Goal: Task Accomplishment & Management: Complete application form

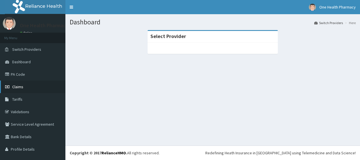
click at [16, 87] on span "Claims" at bounding box center [17, 86] width 11 height 5
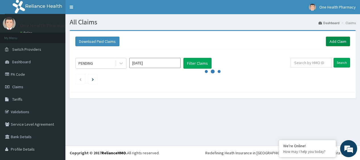
click at [333, 39] on link "Add Claim" at bounding box center [338, 42] width 24 height 10
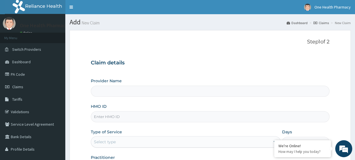
click at [132, 119] on input "HMO ID" at bounding box center [210, 116] width 239 height 11
type input "OneHealth Pharmacy"
paste input "AEG/10013/B"
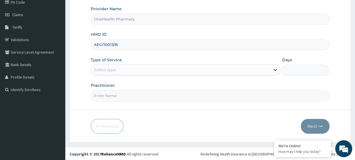
type input "AEG/10013/B"
click at [110, 69] on div "Select type" at bounding box center [105, 70] width 22 height 6
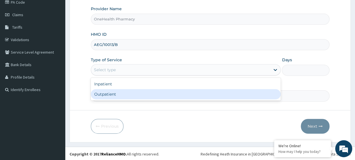
click at [115, 94] on div "Outpatient" at bounding box center [186, 94] width 190 height 10
type input "1"
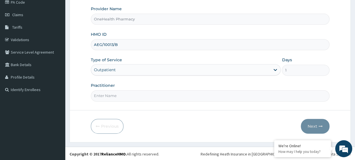
click at [115, 94] on input "Practitioner" at bounding box center [210, 95] width 239 height 11
type input "onehealth"
click at [317, 124] on button "Next" at bounding box center [315, 126] width 29 height 15
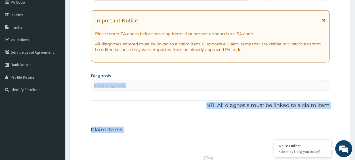
click at [139, 69] on div "PA Code / Prescription Code Enter Code(Secondary Care Only) Encounter Date DD-M…" at bounding box center [210, 129] width 239 height 294
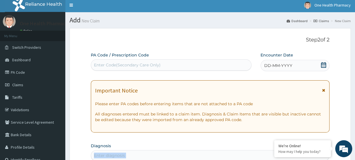
scroll to position [0, 0]
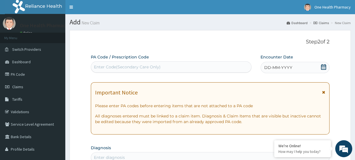
click at [127, 69] on div "Enter Code(Secondary Care Only)" at bounding box center [127, 67] width 67 height 6
paste input "PR/10C81BF1"
type input "PR/10C81BF1"
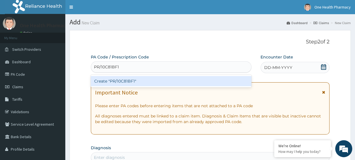
click at [155, 80] on div "Create "PR/10C81BF1"" at bounding box center [171, 81] width 161 height 10
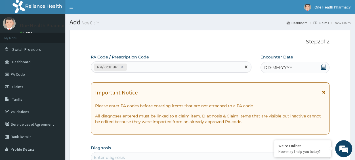
click at [293, 68] on div "DD-MM-YYYY" at bounding box center [295, 67] width 69 height 11
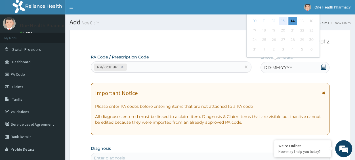
click at [281, 20] on div "13" at bounding box center [283, 21] width 9 height 9
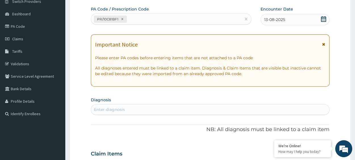
scroll to position [49, 0]
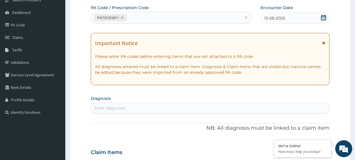
click at [163, 112] on div "Enter diagnosis" at bounding box center [210, 108] width 238 height 9
type input "malaria"
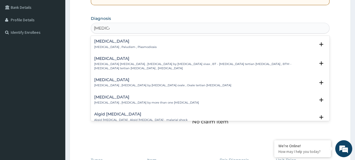
scroll to position [141, 0]
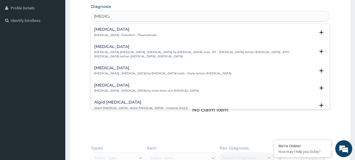
click at [106, 32] on h4 "[MEDICAL_DATA]" at bounding box center [125, 29] width 63 height 4
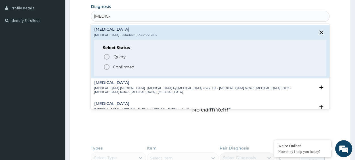
click at [122, 66] on p "Confirmed" at bounding box center [123, 67] width 21 height 6
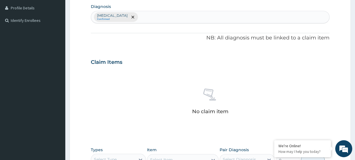
scroll to position [248, 0]
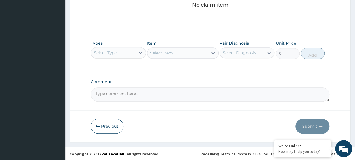
click at [113, 53] on div "Select Type" at bounding box center [105, 53] width 23 height 6
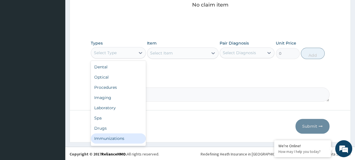
scroll to position [1, 0]
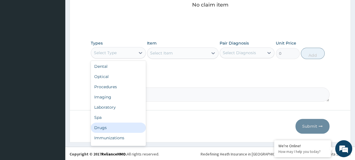
click at [109, 126] on div "Drugs" at bounding box center [118, 128] width 55 height 10
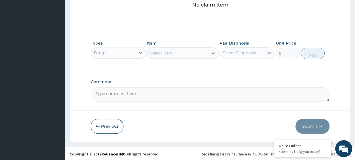
click at [193, 53] on div "Select Item" at bounding box center [177, 53] width 61 height 9
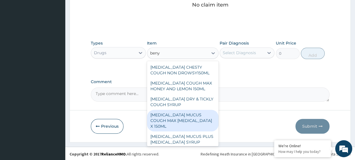
type input "benyl"
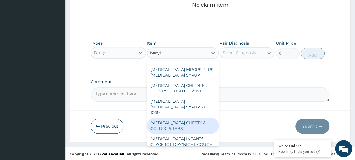
scroll to position [68, 0]
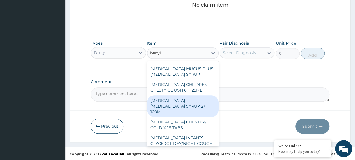
click at [191, 96] on div "[MEDICAL_DATA] [MEDICAL_DATA] SYRUP 2+ 100ML" at bounding box center [183, 106] width 72 height 22
type input "2100"
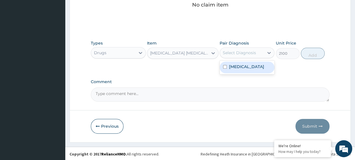
click at [246, 51] on div "Select Diagnosis" at bounding box center [239, 53] width 33 height 6
click at [253, 66] on div "[MEDICAL_DATA]" at bounding box center [247, 68] width 55 height 12
checkbox input "true"
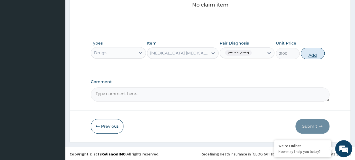
click at [321, 53] on button "Add" at bounding box center [313, 53] width 24 height 11
type input "0"
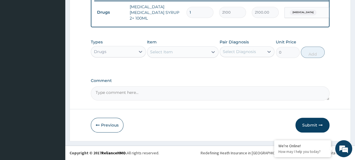
scroll to position [226, 0]
click at [186, 54] on div "Select Item" at bounding box center [177, 51] width 61 height 9
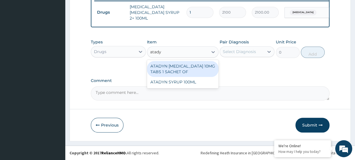
type input "atadyn"
click at [190, 64] on div "ATADYN [MEDICAL_DATA] 10MG TABS 1 SACHET OF" at bounding box center [183, 69] width 72 height 16
type input "350"
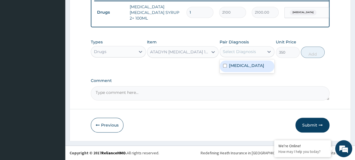
click at [247, 50] on div "Select Diagnosis" at bounding box center [239, 52] width 33 height 6
click at [252, 66] on div "[MEDICAL_DATA]" at bounding box center [247, 67] width 55 height 12
checkbox input "true"
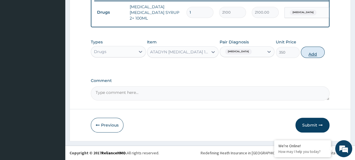
click at [311, 53] on button "Add" at bounding box center [313, 52] width 24 height 11
type input "0"
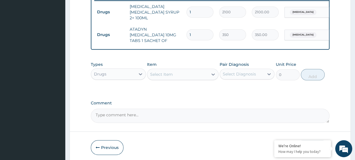
type input "0.00"
type input "4"
type input "1400.00"
type input "4"
click at [173, 71] on div "Select Item" at bounding box center [177, 74] width 61 height 9
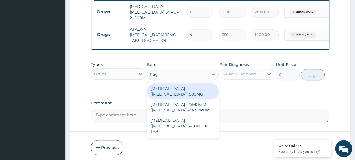
type input "flagy"
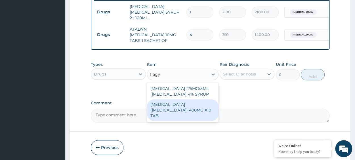
click at [197, 105] on div "METRONIDAZOLE (FLAGYL) 400MG X10 TAB" at bounding box center [183, 110] width 72 height 22
type input "42"
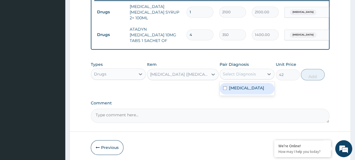
click at [249, 71] on div "Select Diagnosis" at bounding box center [239, 74] width 33 height 6
click at [248, 90] on div "[MEDICAL_DATA]" at bounding box center [247, 89] width 55 height 12
checkbox input "true"
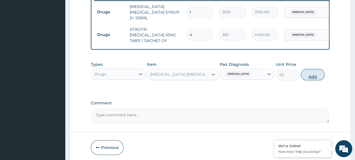
click at [310, 73] on button "Add" at bounding box center [313, 74] width 24 height 11
type input "0"
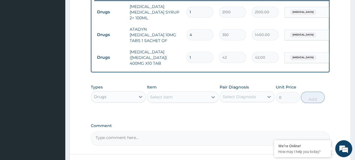
type input "0.00"
type input "2"
type input "84.00"
type input "20"
type input "840.00"
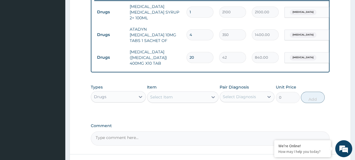
type input "20"
click at [183, 93] on div "Select Item" at bounding box center [177, 97] width 61 height 9
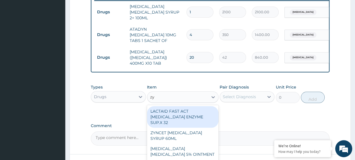
type input "zyn"
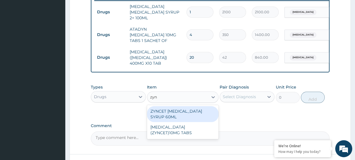
click at [201, 107] on div "ZYNCET [MEDICAL_DATA] SYRUP 60ML" at bounding box center [183, 114] width 72 height 16
type input "2240"
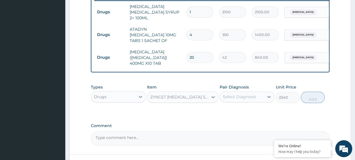
click at [241, 94] on div "Select Diagnosis" at bounding box center [239, 97] width 33 height 6
click at [247, 106] on div "[MEDICAL_DATA]" at bounding box center [247, 112] width 55 height 12
checkbox input "true"
click at [318, 95] on button "Add" at bounding box center [313, 97] width 24 height 11
type input "0"
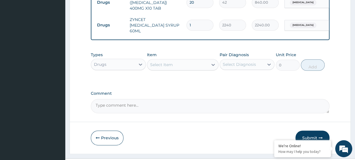
scroll to position [285, 0]
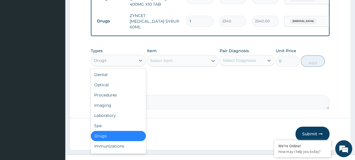
click at [113, 56] on div "Drugs" at bounding box center [113, 60] width 44 height 9
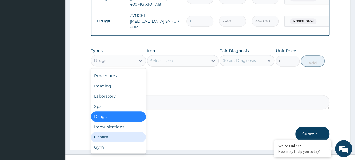
click at [105, 132] on div "Others" at bounding box center [118, 137] width 55 height 10
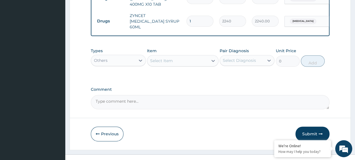
click at [166, 58] on div "Select Item" at bounding box center [161, 61] width 23 height 6
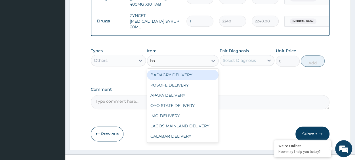
type input "bad"
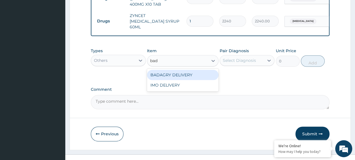
click at [199, 70] on div "BADAGRY DELIVERY" at bounding box center [183, 75] width 72 height 10
type input "3700"
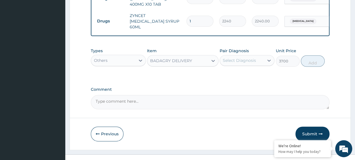
click at [252, 58] on div "Select Diagnosis" at bounding box center [239, 61] width 33 height 6
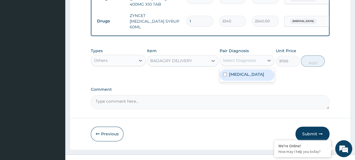
click at [256, 69] on div "[MEDICAL_DATA]" at bounding box center [247, 75] width 55 height 12
checkbox input "true"
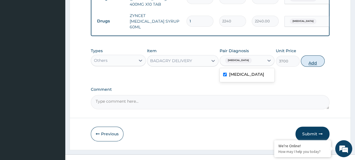
click at [310, 55] on button "Add" at bounding box center [313, 60] width 24 height 11
type input "0"
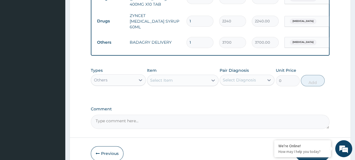
scroll to position [305, 0]
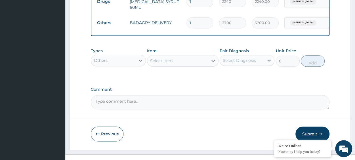
click at [310, 127] on button "Submit" at bounding box center [313, 134] width 34 height 15
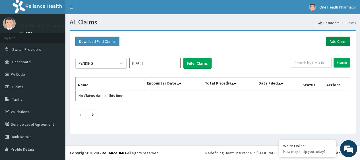
click at [329, 41] on link "Add Claim" at bounding box center [338, 42] width 24 height 10
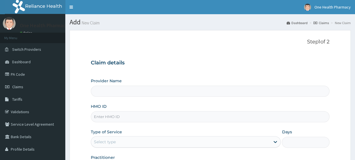
click at [95, 113] on input "HMO ID" at bounding box center [210, 116] width 239 height 11
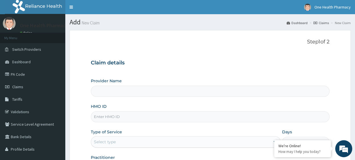
paste input "PCI/10077/A"
type input "PCI/10077/A"
type input "OneHealth Pharmacy"
type input "PCI/10077/A"
click at [123, 144] on div "Select type" at bounding box center [180, 142] width 179 height 9
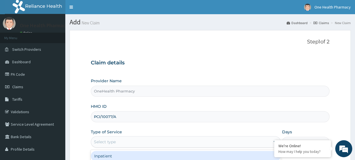
scroll to position [72, 0]
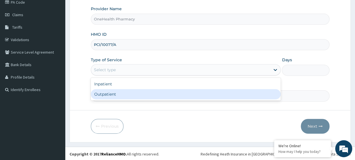
click at [116, 91] on div "Outpatient" at bounding box center [186, 94] width 190 height 10
type input "1"
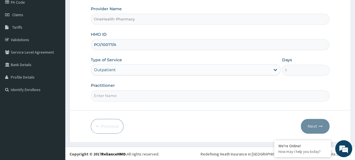
click at [130, 92] on input "Practitioner" at bounding box center [210, 95] width 239 height 11
type input "onehealth"
click at [318, 125] on button "Next" at bounding box center [315, 126] width 29 height 15
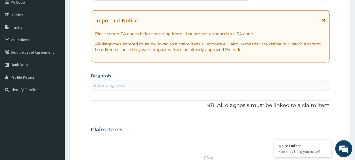
scroll to position [0, 0]
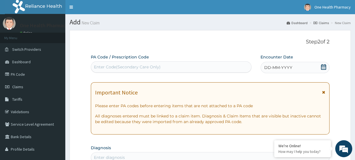
click at [106, 63] on div "Enter Code(Secondary Care Only)" at bounding box center [171, 67] width 160 height 9
paste input "PR/D0B426DF"
type input "PR/D0B426DF"
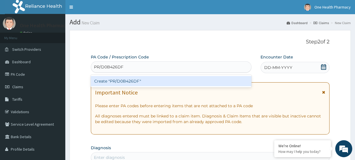
click at [144, 83] on div "Create "PR/D0B426DF"" at bounding box center [171, 81] width 161 height 10
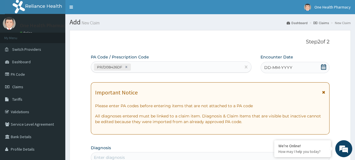
click at [302, 67] on div "DD-MM-YYYY" at bounding box center [295, 67] width 69 height 11
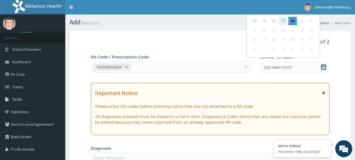
click at [284, 20] on div "13" at bounding box center [283, 21] width 9 height 9
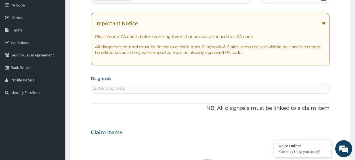
scroll to position [70, 0]
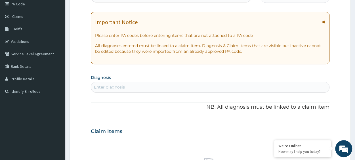
click at [116, 82] on div "Enter diagnosis" at bounding box center [210, 87] width 239 height 11
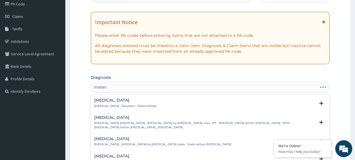
type input "[MEDICAL_DATA]"
click at [102, 104] on div "Malaria Malaria , Paludism , Plasmodiosis" at bounding box center [125, 103] width 63 height 10
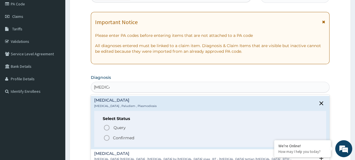
click at [126, 136] on p "Confirmed" at bounding box center [123, 138] width 21 height 6
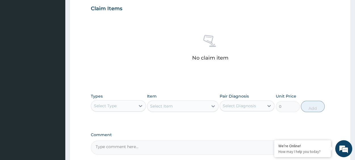
scroll to position [222, 0]
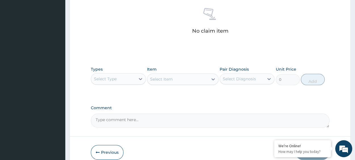
click at [112, 76] on div "Select Type" at bounding box center [105, 79] width 23 height 6
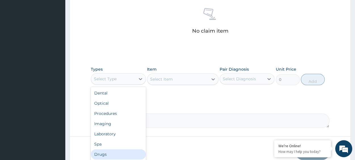
click at [106, 150] on div "Drugs" at bounding box center [118, 154] width 55 height 10
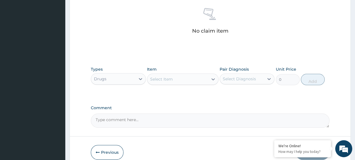
click at [187, 79] on div "Select Item" at bounding box center [177, 79] width 61 height 9
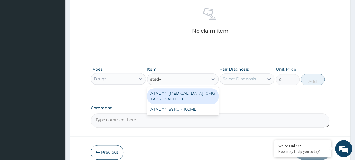
type input "atadyn"
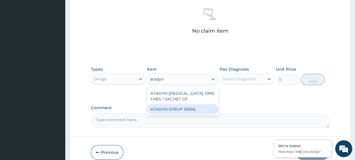
click at [196, 110] on div "ATADYN SYRUP 100ML" at bounding box center [183, 109] width 72 height 10
type input "1890"
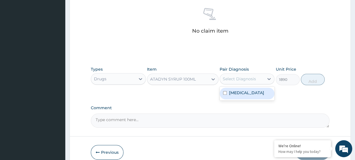
click at [255, 78] on div "Select Diagnosis" at bounding box center [239, 79] width 33 height 6
click at [251, 92] on div "[MEDICAL_DATA]" at bounding box center [247, 94] width 55 height 12
checkbox input "true"
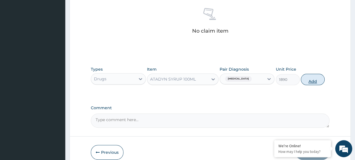
click at [311, 78] on button "Add" at bounding box center [313, 79] width 24 height 11
type input "0"
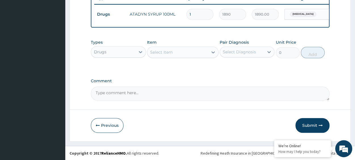
click at [185, 57] on div "Select Item" at bounding box center [177, 52] width 61 height 9
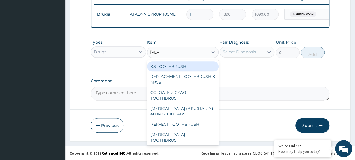
type input "brusta"
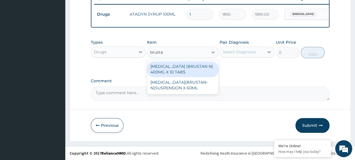
click at [200, 74] on div "[MEDICAL_DATA] (BRUSTAN N) 400MG X 10 TABS" at bounding box center [183, 69] width 72 height 16
type input "63"
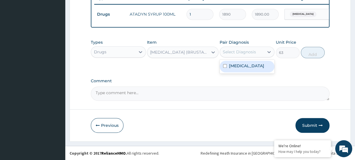
click at [245, 55] on div "Select Diagnosis" at bounding box center [239, 52] width 33 height 6
click at [256, 65] on div "Malaria" at bounding box center [247, 67] width 55 height 12
checkbox input "true"
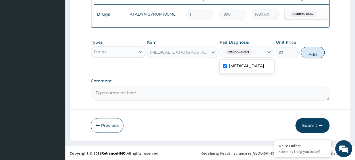
click at [314, 55] on button "Add" at bounding box center [313, 52] width 24 height 11
type input "0"
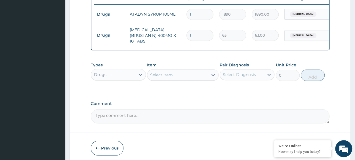
type input "10"
type input "630.00"
type input "10"
click at [105, 76] on div "Drugs" at bounding box center [100, 75] width 13 height 6
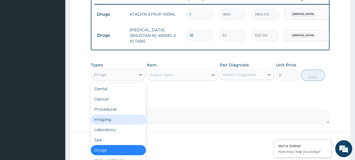
scroll to position [19, 0]
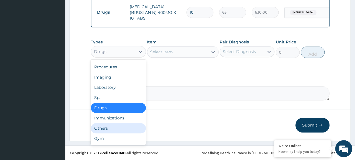
click at [114, 130] on div "Others" at bounding box center [118, 128] width 55 height 10
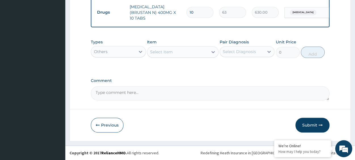
click at [193, 54] on div "Select Item" at bounding box center [177, 51] width 61 height 9
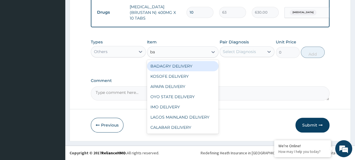
type input "bad"
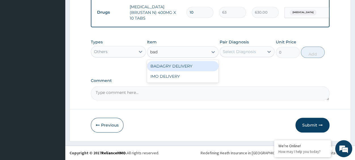
click at [201, 68] on div "BADAGRY DELIVERY" at bounding box center [183, 66] width 72 height 10
type input "3700"
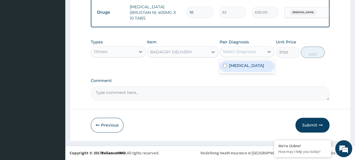
click at [243, 55] on div "Select Diagnosis" at bounding box center [242, 51] width 44 height 9
click at [247, 63] on div "Malaria" at bounding box center [247, 67] width 55 height 12
checkbox input "true"
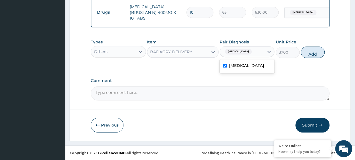
click at [316, 53] on button "Add" at bounding box center [313, 52] width 24 height 11
type input "0"
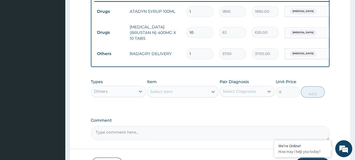
scroll to position [265, 0]
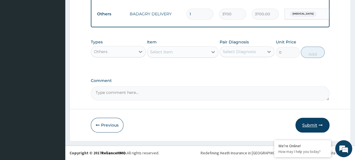
click at [315, 125] on button "Submit" at bounding box center [313, 125] width 34 height 15
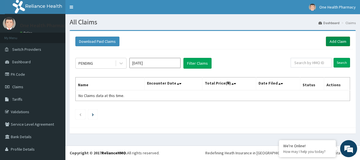
click at [333, 43] on link "Add Claim" at bounding box center [338, 42] width 24 height 10
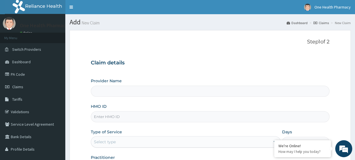
type input "OneHealth Pharmacy"
click at [149, 119] on input "HMO ID" at bounding box center [210, 116] width 239 height 11
paste input "OKB/10127/A"
type input "OKB/10127/A"
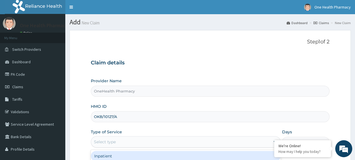
click at [124, 141] on div "Select type" at bounding box center [180, 142] width 179 height 9
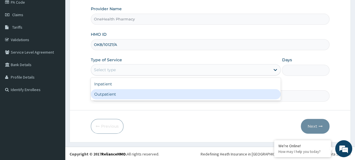
click at [125, 95] on div "Outpatient" at bounding box center [186, 94] width 190 height 10
type input "1"
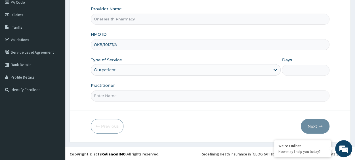
click at [130, 95] on input "Practitioner" at bounding box center [210, 95] width 239 height 11
type input "onehealth"
click at [309, 122] on button "Next" at bounding box center [315, 126] width 29 height 15
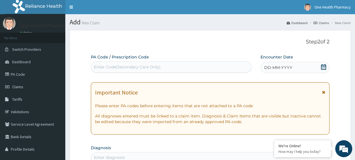
click at [104, 67] on div "Enter Code(Secondary Care Only)" at bounding box center [127, 67] width 67 height 6
paste input "PR/CBC739B5"
type input "PR/CBC739B5"
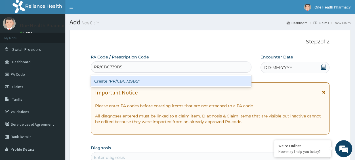
click at [170, 83] on div "Create "PR/CBC739B5"" at bounding box center [171, 81] width 161 height 10
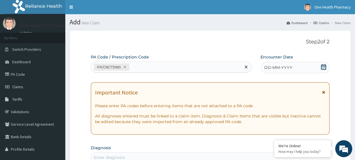
click at [280, 68] on span "DD-MM-YYYY" at bounding box center [278, 68] width 28 height 6
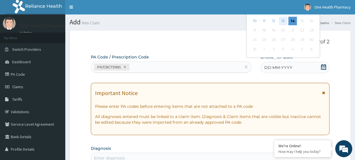
click at [283, 21] on div "13" at bounding box center [283, 21] width 9 height 9
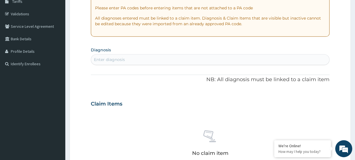
scroll to position [100, 0]
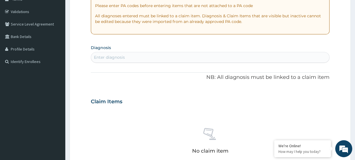
click at [120, 55] on div "Enter diagnosis" at bounding box center [109, 58] width 31 height 6
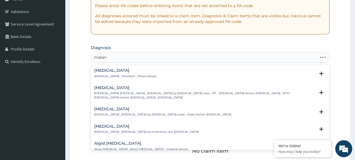
type input "[MEDICAL_DATA]"
click at [98, 71] on h4 "[MEDICAL_DATA]" at bounding box center [125, 70] width 63 height 4
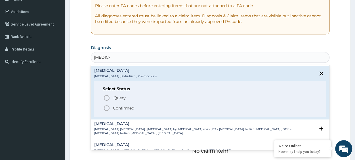
click at [126, 108] on p "Confirmed" at bounding box center [123, 108] width 21 height 6
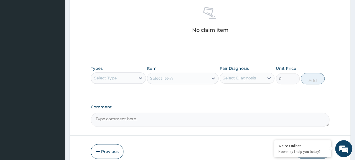
scroll to position [248, 0]
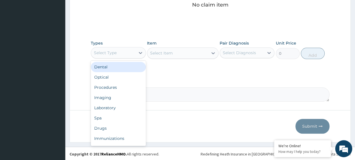
click at [115, 55] on div "Select Type" at bounding box center [113, 52] width 44 height 9
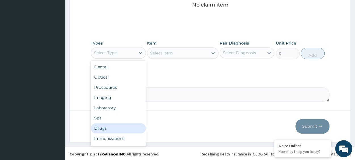
click at [113, 130] on div "Drugs" at bounding box center [118, 128] width 55 height 10
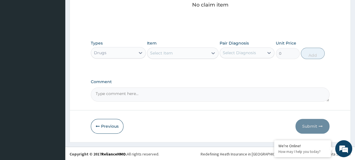
click at [191, 51] on div "Select Item" at bounding box center [177, 53] width 61 height 9
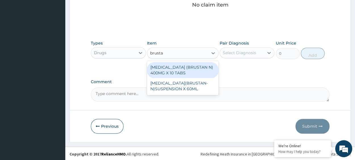
type input "brustan"
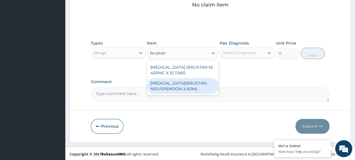
click at [203, 78] on div "[MEDICAL_DATA](BRUSTAN- N)SUSPENSION X 60ML" at bounding box center [183, 86] width 72 height 16
type input "700"
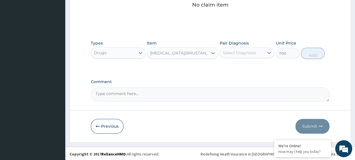
click at [188, 49] on div "[MEDICAL_DATA](BRUSTAN- N)SUSPENSION X 60ML" at bounding box center [177, 53] width 61 height 9
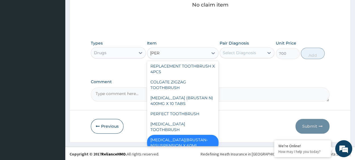
scroll to position [0, 0]
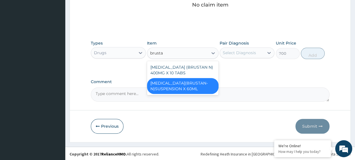
type input "brustan"
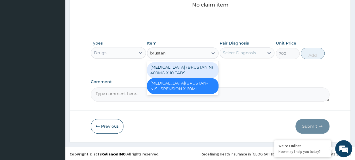
click at [199, 67] on div "[MEDICAL_DATA] (BRUSTAN N) 400MG X 10 TABS" at bounding box center [183, 70] width 72 height 16
type input "63"
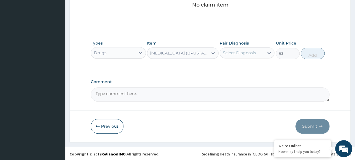
click at [233, 57] on div "Select Diagnosis" at bounding box center [247, 52] width 55 height 11
click at [247, 64] on div "Malaria" at bounding box center [247, 68] width 55 height 12
checkbox input "true"
click at [307, 54] on button "Add" at bounding box center [313, 53] width 24 height 11
type input "0"
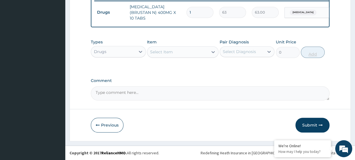
scroll to position [226, 0]
type input "10"
type input "630.00"
type input "10"
click at [182, 57] on div "Select Item" at bounding box center [183, 51] width 72 height 11
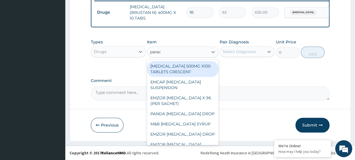
type input "parace"
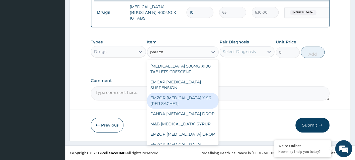
click at [181, 103] on div "EMZOR [MEDICAL_DATA] X 96 (PER SACHET)" at bounding box center [183, 101] width 72 height 16
type input "17.5"
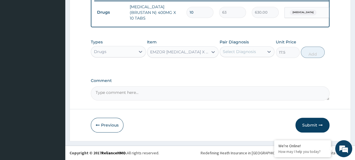
click at [238, 52] on div "Select Diagnosis" at bounding box center [239, 52] width 33 height 6
click at [254, 64] on div "[MEDICAL_DATA]" at bounding box center [247, 67] width 55 height 12
checkbox input "true"
click at [308, 50] on button "Add" at bounding box center [313, 52] width 24 height 11
type input "0"
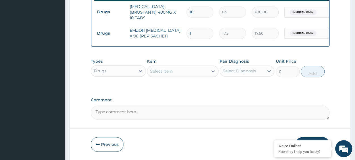
type input "0.00"
type input "3"
type input "52.50"
type input "36"
type input "630.00"
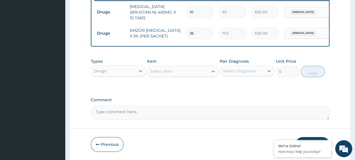
type input "36"
click at [149, 72] on div "Select Item" at bounding box center [177, 71] width 61 height 9
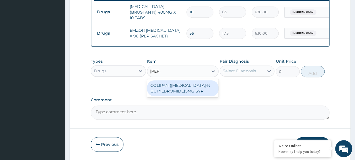
type input "colipa"
click at [191, 95] on div "COLIPAN ([MEDICAL_DATA]-N BUTYLBROMIDE)5MG SYR" at bounding box center [183, 88] width 72 height 16
type input "1260"
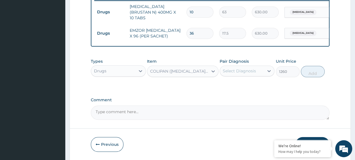
click at [239, 75] on div "Select Diagnosis" at bounding box center [242, 70] width 44 height 9
click at [249, 83] on div "[MEDICAL_DATA]" at bounding box center [247, 86] width 55 height 12
checkbox input "true"
click at [307, 74] on button "Add" at bounding box center [313, 71] width 24 height 11
type input "0"
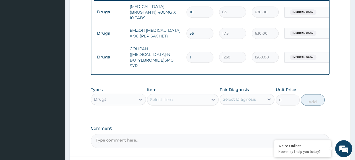
click at [174, 99] on div "Select Item" at bounding box center [177, 99] width 61 height 9
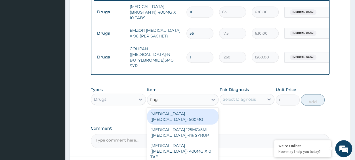
type input "flagy"
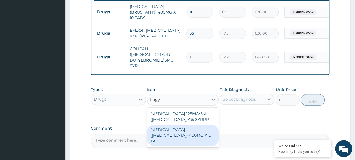
click at [192, 125] on div "[MEDICAL_DATA] ([MEDICAL_DATA]) 400MG X10 TAB" at bounding box center [183, 136] width 72 height 22
type input "42"
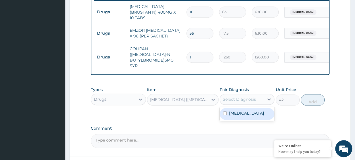
click at [242, 97] on div "Select Diagnosis" at bounding box center [239, 100] width 33 height 6
click at [250, 109] on div "[MEDICAL_DATA]" at bounding box center [247, 114] width 55 height 12
checkbox input "true"
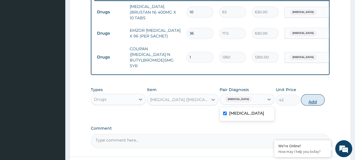
click at [314, 97] on button "Add" at bounding box center [313, 99] width 24 height 11
type input "0"
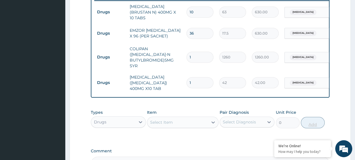
type input "0.00"
type input "2"
type input "84.00"
type input "20"
type input "840.00"
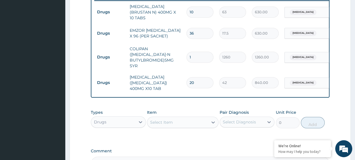
type input "20"
click at [239, 130] on div "Types Drugs Item Select Item Pair Diagnosis Select Diagnosis Unit Price 0 Add" at bounding box center [210, 123] width 239 height 33
click at [130, 118] on div "Drugs" at bounding box center [113, 122] width 44 height 9
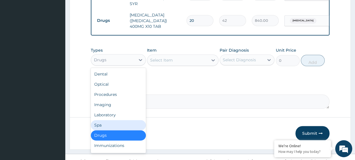
scroll to position [19, 0]
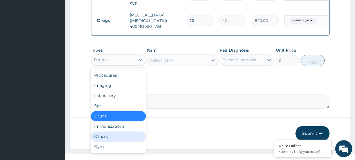
click at [107, 132] on div "Others" at bounding box center [118, 137] width 55 height 10
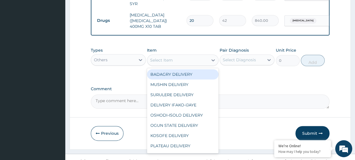
click at [182, 56] on div "Select Item" at bounding box center [177, 60] width 61 height 9
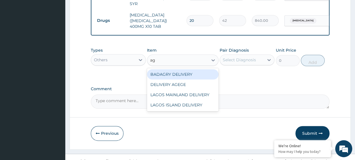
type input "age"
click at [191, 69] on div "DELIVERY AGEGE" at bounding box center [183, 74] width 72 height 10
type input "2500"
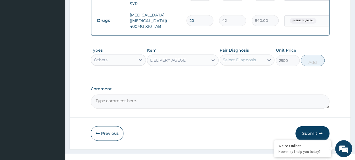
click at [241, 57] on div "Select Diagnosis" at bounding box center [239, 60] width 33 height 6
click at [249, 69] on div "[MEDICAL_DATA]" at bounding box center [247, 75] width 55 height 12
checkbox input "true"
click at [311, 55] on button "Add" at bounding box center [313, 60] width 24 height 11
type input "0"
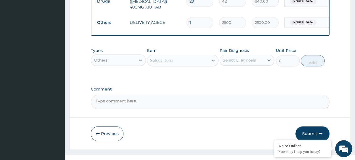
scroll to position [308, 0]
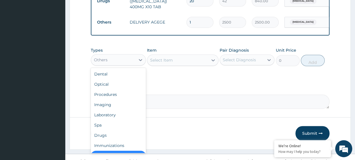
click at [127, 55] on div "Others" at bounding box center [113, 59] width 44 height 9
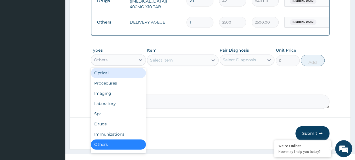
scroll to position [19, 0]
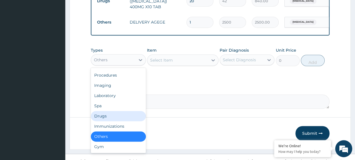
click at [101, 111] on div "Drugs" at bounding box center [118, 116] width 55 height 10
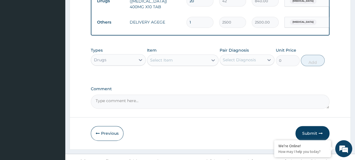
click at [175, 56] on div "Select Item" at bounding box center [177, 60] width 61 height 9
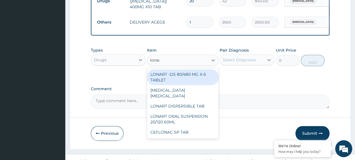
type input "lonart"
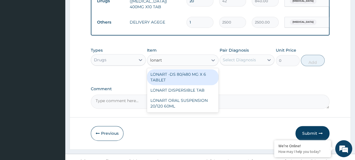
click at [193, 69] on div "LONART -DS 80/480 MG X 6 TABLET" at bounding box center [183, 77] width 72 height 16
type input "618.3333129882812"
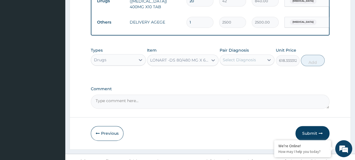
click at [240, 57] on div "Select Diagnosis" at bounding box center [239, 60] width 33 height 6
click at [249, 69] on div "[MEDICAL_DATA]" at bounding box center [247, 75] width 55 height 12
checkbox input "true"
click at [306, 55] on button "Add" at bounding box center [313, 60] width 24 height 11
type input "0"
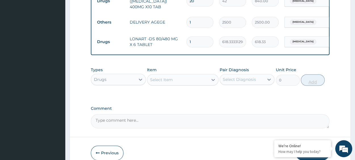
type input "0.00"
type input "6"
type input "3710.00"
type input "6"
click at [199, 106] on label "Comment" at bounding box center [210, 108] width 239 height 5
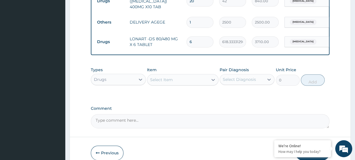
click at [199, 114] on textarea "Comment" at bounding box center [210, 121] width 239 height 14
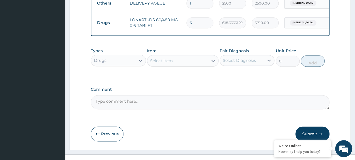
scroll to position [327, 0]
click at [306, 126] on button "Submit" at bounding box center [313, 133] width 34 height 15
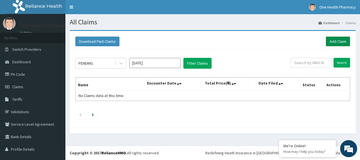
click at [337, 41] on link "Add Claim" at bounding box center [338, 42] width 24 height 10
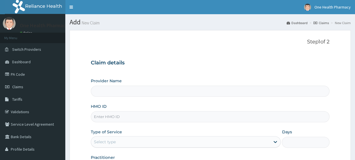
click at [176, 116] on input "HMO ID" at bounding box center [210, 116] width 239 height 11
type input "OneHealth Pharmacy"
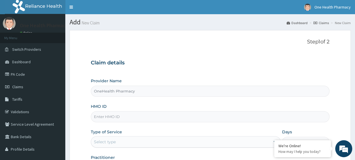
paste input "OHT/10029/A"
type input "OHT/10029/A"
click at [126, 143] on div "Select type" at bounding box center [180, 142] width 179 height 9
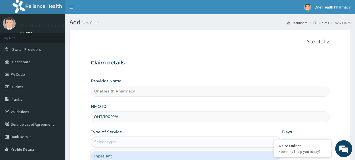
scroll to position [72, 0]
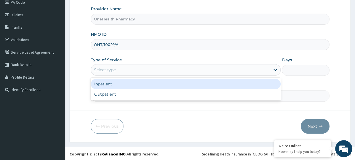
click at [121, 97] on div "Outpatient" at bounding box center [186, 94] width 190 height 10
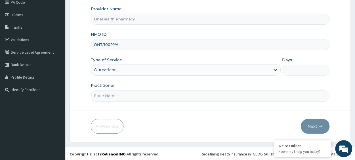
type input "1"
click at [133, 95] on input "Practitioner" at bounding box center [210, 95] width 239 height 11
type input "onehealth"
click at [316, 125] on button "Next" at bounding box center [315, 126] width 29 height 15
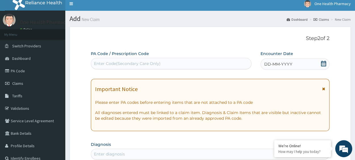
scroll to position [0, 0]
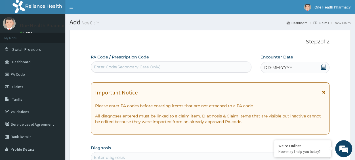
click at [110, 68] on div "Enter Code(Secondary Care Only)" at bounding box center [127, 67] width 67 height 6
paste input "PR/F87B2BE3"
type input "PR/F87B2BE3"
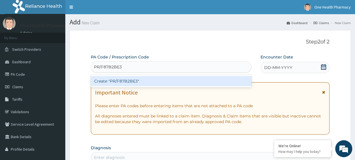
click at [166, 84] on div "Create "PR/F87B2BE3"" at bounding box center [171, 81] width 161 height 10
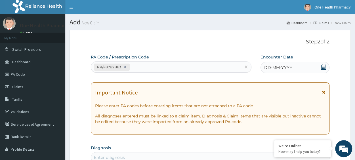
click at [284, 63] on div "DD-MM-YYYY" at bounding box center [295, 67] width 69 height 11
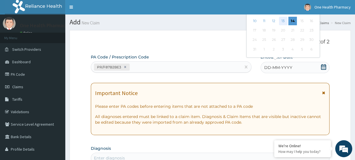
click at [281, 20] on div "13" at bounding box center [283, 21] width 9 height 9
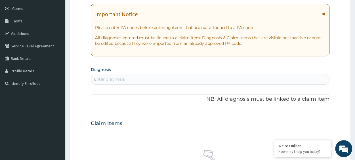
scroll to position [82, 0]
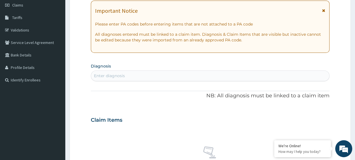
click at [139, 78] on div "Enter diagnosis" at bounding box center [210, 75] width 238 height 9
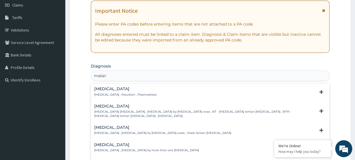
type input "[MEDICAL_DATA]"
click at [106, 93] on p "[MEDICAL_DATA] , Paludism , Plasmodiosis" at bounding box center [125, 95] width 63 height 4
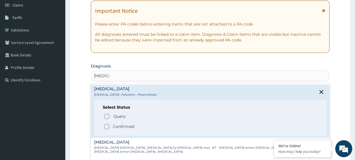
click at [124, 124] on p "Confirmed" at bounding box center [123, 127] width 21 height 6
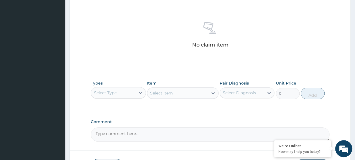
scroll to position [248, 0]
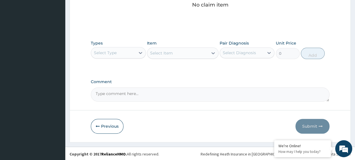
click at [108, 51] on div "Select Type" at bounding box center [105, 53] width 23 height 6
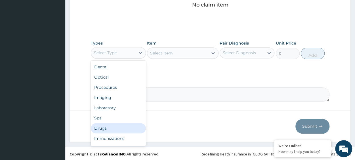
click at [110, 126] on div "Drugs" at bounding box center [118, 128] width 55 height 10
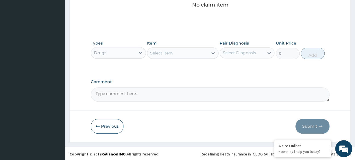
click at [176, 52] on div "Select Item" at bounding box center [177, 53] width 61 height 9
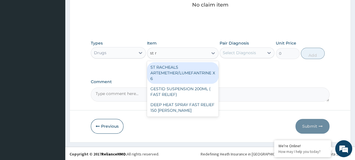
type input "st ra"
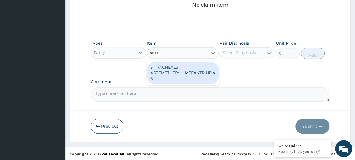
click at [197, 72] on div "ST RACHEALS ARTEMETHER/LUMEFANTRINE X 6" at bounding box center [183, 73] width 72 height 22
type input "303.3333435058594"
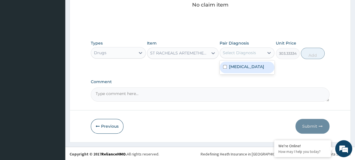
click at [247, 51] on div "Select Diagnosis" at bounding box center [239, 53] width 33 height 6
click at [261, 68] on div "[MEDICAL_DATA]" at bounding box center [247, 68] width 55 height 12
checkbox input "true"
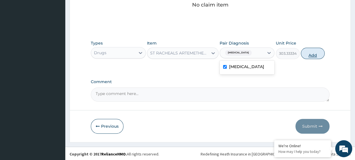
click at [311, 50] on button "Add" at bounding box center [313, 53] width 24 height 11
type input "0"
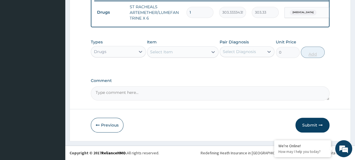
scroll to position [229, 0]
type input "0.00"
type input "6"
type input "1820.00"
type input "6"
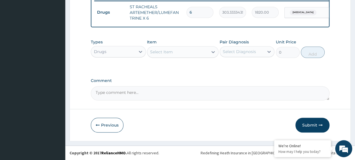
click at [164, 52] on div "Select Item" at bounding box center [161, 52] width 23 height 6
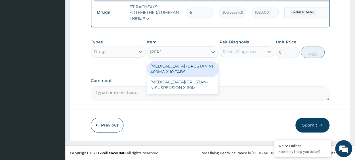
type input "brusta"
click at [193, 68] on div "[MEDICAL_DATA] (BRUSTAN N) 400MG X 10 TABS" at bounding box center [183, 69] width 72 height 16
type input "63"
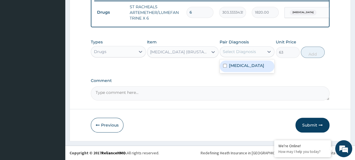
click at [246, 49] on div "Select Diagnosis" at bounding box center [239, 52] width 33 height 6
click at [261, 70] on div "[MEDICAL_DATA]" at bounding box center [247, 67] width 55 height 12
checkbox input "true"
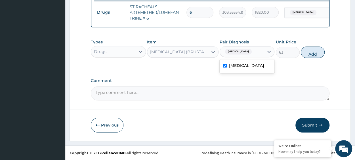
click at [318, 48] on button "Add" at bounding box center [313, 52] width 24 height 11
type input "0"
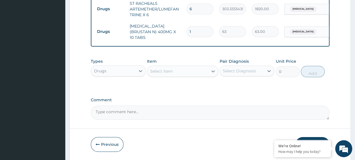
type input "10"
type input "630.00"
type input "10"
click at [162, 73] on div "Select Item" at bounding box center [161, 71] width 23 height 6
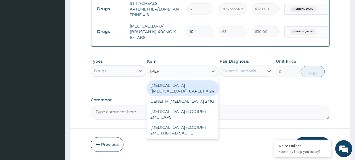
type input "[PERSON_NAME]"
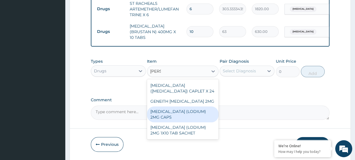
click at [190, 118] on div "[MEDICAL_DATA] (LODIUM) 2MG CAPS" at bounding box center [183, 115] width 72 height 16
type input "70"
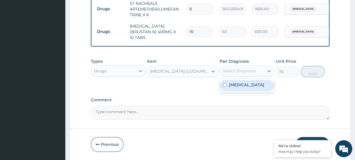
click at [245, 70] on div "Select Diagnosis" at bounding box center [239, 71] width 33 height 6
click at [251, 87] on div "[MEDICAL_DATA]" at bounding box center [247, 86] width 55 height 12
checkbox input "true"
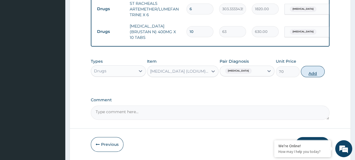
click at [316, 71] on button "Add" at bounding box center [313, 71] width 24 height 11
type input "0"
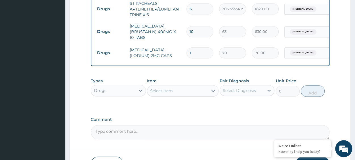
type input "10"
type input "700.00"
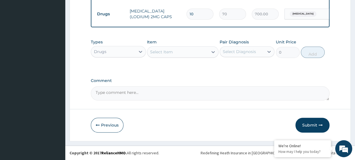
type input "10"
click at [103, 53] on div "Drugs" at bounding box center [100, 52] width 13 height 6
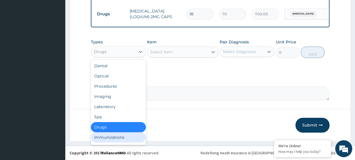
scroll to position [19, 0]
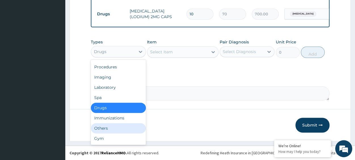
click at [103, 130] on div "Others" at bounding box center [118, 128] width 55 height 10
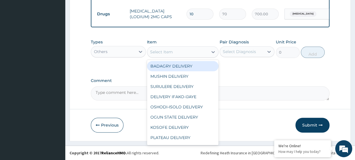
click at [188, 53] on div "Select Item" at bounding box center [177, 51] width 61 height 9
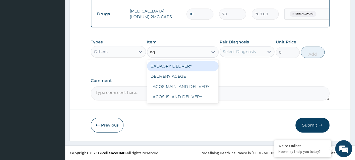
type input "age"
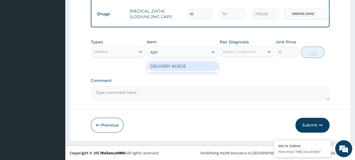
click at [208, 65] on div "DELIVERY AGEGE" at bounding box center [183, 66] width 72 height 10
type input "2500"
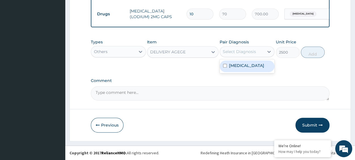
click at [249, 54] on div "Select Diagnosis" at bounding box center [239, 52] width 33 height 6
click at [253, 66] on div "[MEDICAL_DATA]" at bounding box center [247, 67] width 55 height 12
checkbox input "true"
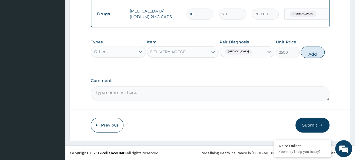
click at [309, 52] on button "Add" at bounding box center [313, 52] width 24 height 11
type input "0"
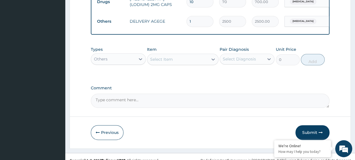
scroll to position [288, 0]
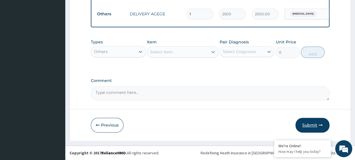
click at [316, 130] on button "Submit" at bounding box center [313, 125] width 34 height 15
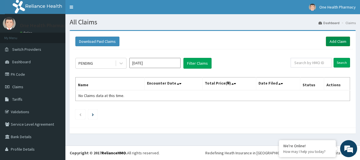
click at [329, 42] on link "Add Claim" at bounding box center [338, 42] width 24 height 10
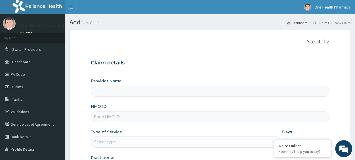
click at [118, 114] on input "HMO ID" at bounding box center [210, 116] width 239 height 11
paste input "AIE/10043/A"
type input "AIE/10043/A"
type input "OneHealth Pharmacy"
type input "AIE/10043/A"
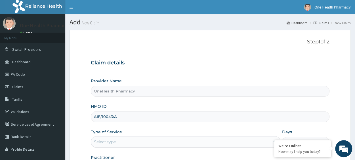
click at [108, 139] on div "Select type" at bounding box center [105, 142] width 22 height 6
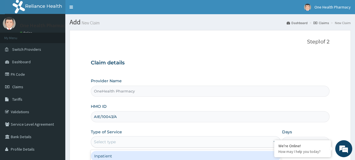
scroll to position [72, 0]
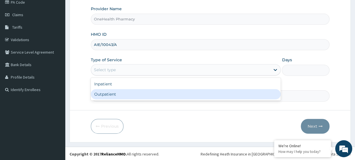
click at [114, 95] on div "Outpatient" at bounding box center [186, 94] width 190 height 10
type input "1"
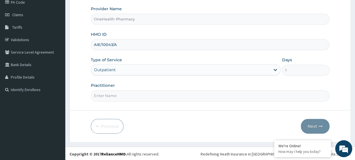
click at [116, 94] on input "Practitioner" at bounding box center [210, 95] width 239 height 11
type input "onehealth"
click at [316, 122] on button "Next" at bounding box center [315, 126] width 29 height 15
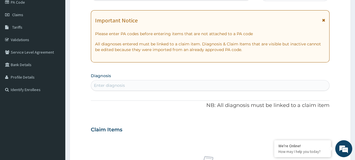
scroll to position [0, 0]
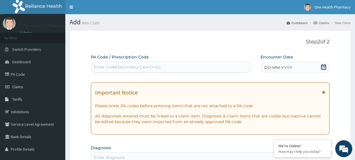
click at [111, 66] on div "Enter Code(Secondary Care Only)" at bounding box center [127, 67] width 67 height 6
paste input "PR/76FDED4F"
type input "PR/76FDED4F"
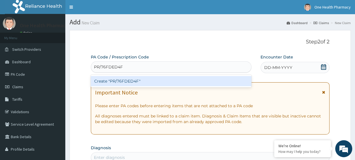
click at [143, 80] on div "Create "PR/76FDED4F"" at bounding box center [171, 81] width 161 height 10
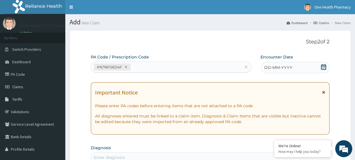
click at [286, 66] on span "DD-MM-YYYY" at bounding box center [278, 68] width 28 height 6
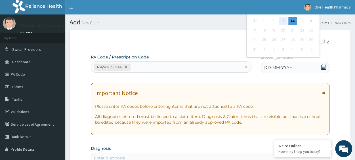
click at [282, 20] on div "13" at bounding box center [283, 21] width 9 height 9
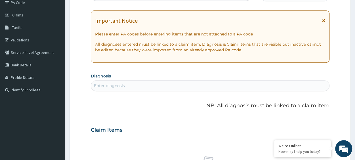
scroll to position [77, 0]
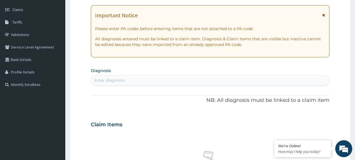
click at [148, 80] on div "Enter diagnosis" at bounding box center [210, 80] width 238 height 9
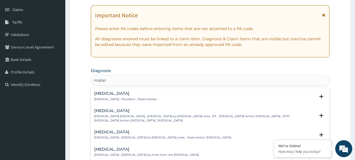
type input "[MEDICAL_DATA]"
click at [111, 98] on p "[MEDICAL_DATA] , Paludism , Plasmodiosis" at bounding box center [125, 99] width 63 height 4
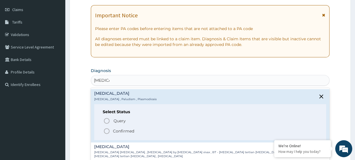
click at [122, 131] on p "Confirmed" at bounding box center [123, 131] width 21 height 6
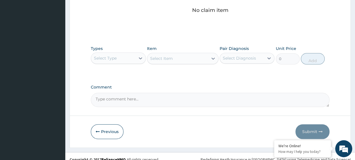
scroll to position [248, 0]
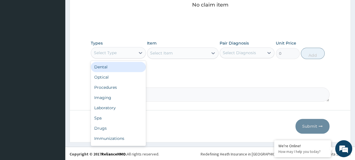
click at [118, 51] on div "Select Type" at bounding box center [113, 52] width 44 height 9
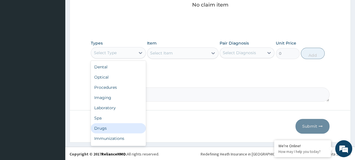
click at [109, 130] on div "Drugs" at bounding box center [118, 128] width 55 height 10
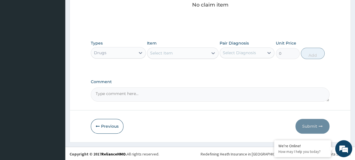
click at [187, 59] on div "Types Drugs Item Select Item Pair Diagnosis Select Diagnosis Unit Price 0 Add" at bounding box center [210, 50] width 239 height 24
click at [178, 53] on div "Select Item" at bounding box center [177, 53] width 61 height 9
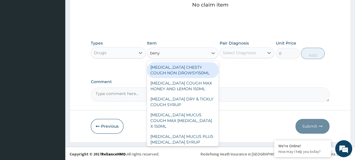
type input "benyl"
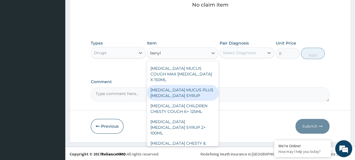
scroll to position [49, 0]
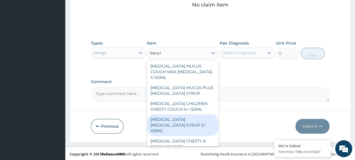
click at [195, 118] on div "[MEDICAL_DATA] [MEDICAL_DATA] SYRUP 2+ 100ML" at bounding box center [183, 125] width 72 height 22
type input "2100"
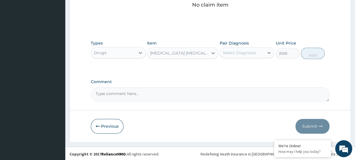
click at [249, 54] on div "Select Diagnosis" at bounding box center [239, 53] width 33 height 6
click at [257, 69] on div "[MEDICAL_DATA]" at bounding box center [247, 68] width 55 height 12
checkbox input "true"
click at [309, 51] on button "Add" at bounding box center [313, 53] width 24 height 11
type input "0"
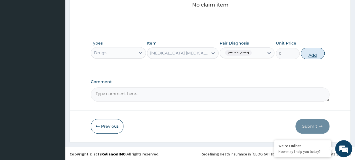
scroll to position [226, 0]
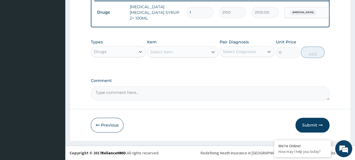
click at [156, 52] on div "Select Item" at bounding box center [161, 52] width 23 height 6
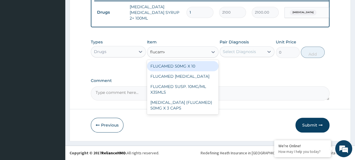
type input "flucamed"
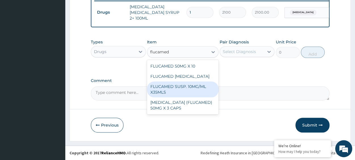
click at [211, 91] on div "FLUCAMED SUSP. 10MG/ML X35MLS" at bounding box center [183, 90] width 72 height 16
type input "3080"
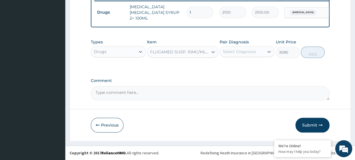
click at [243, 54] on div "Select Diagnosis" at bounding box center [239, 52] width 33 height 6
click at [256, 63] on div "[MEDICAL_DATA]" at bounding box center [247, 67] width 55 height 12
checkbox input "true"
click at [310, 54] on button "Add" at bounding box center [313, 52] width 24 height 11
type input "0"
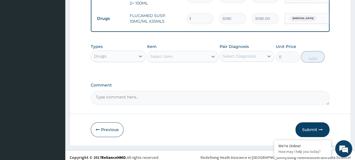
scroll to position [245, 0]
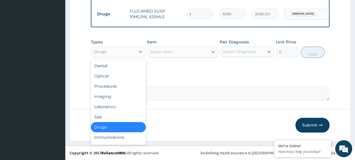
click at [111, 50] on div "Drugs" at bounding box center [113, 51] width 44 height 9
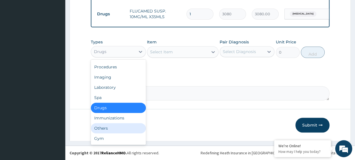
click at [110, 126] on div "Others" at bounding box center [118, 128] width 55 height 10
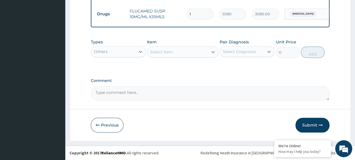
click at [175, 53] on div "Select Item" at bounding box center [177, 51] width 61 height 9
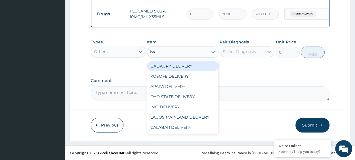
type input "bad"
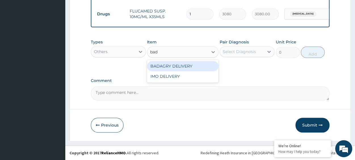
click at [188, 64] on div "BADAGRY DELIVERY" at bounding box center [183, 66] width 72 height 10
type input "3700"
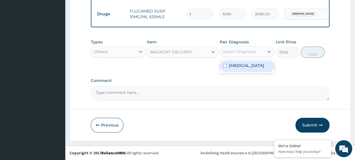
click at [246, 51] on div "Select Diagnosis" at bounding box center [239, 52] width 33 height 6
click at [255, 63] on div "[MEDICAL_DATA]" at bounding box center [247, 67] width 55 height 12
checkbox input "true"
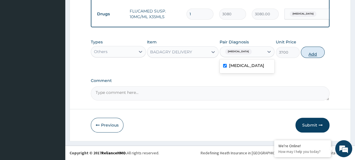
click at [313, 52] on button "Add" at bounding box center [313, 52] width 24 height 11
type input "0"
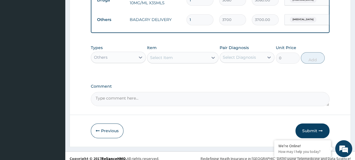
scroll to position [265, 0]
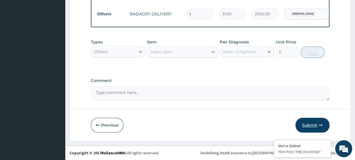
click at [310, 126] on button "Submit" at bounding box center [313, 125] width 34 height 15
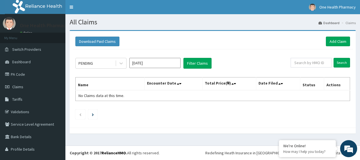
click at [210, 7] on nav "Toggle navigation One Health Pharmacy One Health Pharmacy - [EMAIL_ADDRESS][DOM…" at bounding box center [212, 7] width 294 height 14
click at [328, 40] on link "Add Claim" at bounding box center [338, 42] width 24 height 10
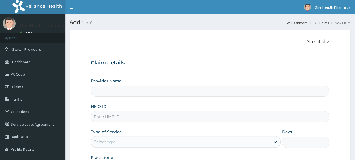
click at [113, 115] on input "HMO ID" at bounding box center [210, 116] width 239 height 11
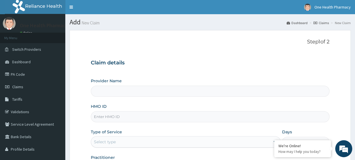
paste input "OKB/11512/A"
type input "OKB/11512/A"
type input "OneHealth Pharmacy"
click at [112, 142] on div "Select type" at bounding box center [105, 142] width 22 height 6
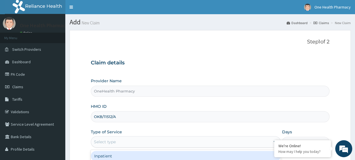
scroll to position [72, 0]
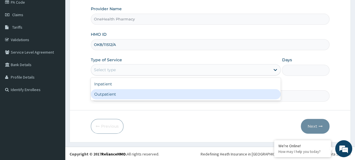
click at [112, 94] on div "Outpatient" at bounding box center [186, 94] width 190 height 10
type input "1"
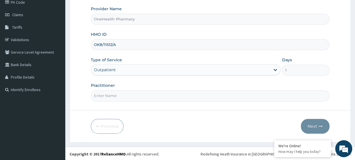
click at [114, 100] on input "Practitioner" at bounding box center [210, 95] width 239 height 11
type input "onehealth"
click at [316, 123] on button "Next" at bounding box center [315, 126] width 29 height 15
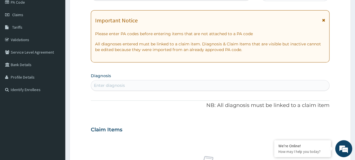
scroll to position [0, 0]
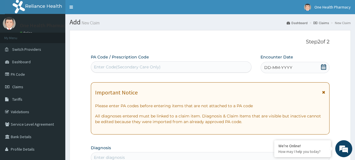
click at [100, 63] on div "Enter Code(Secondary Care Only)" at bounding box center [171, 67] width 160 height 9
paste input "PR/AFB86376"
type input "PR/AFB86376"
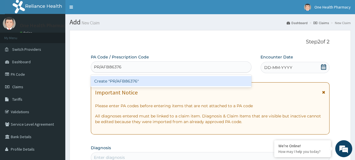
click at [139, 79] on div "Create "PR/AFB86376"" at bounding box center [171, 81] width 161 height 10
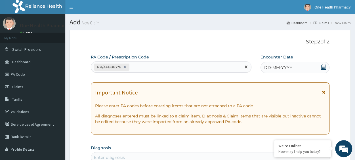
click at [284, 66] on span "DD-MM-YYYY" at bounding box center [278, 68] width 28 height 6
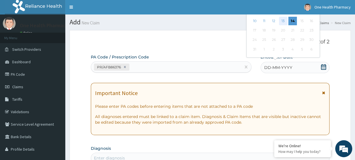
click at [282, 22] on div "13" at bounding box center [283, 21] width 9 height 9
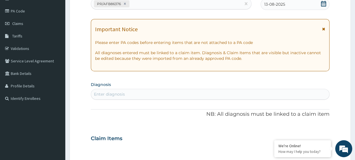
scroll to position [66, 0]
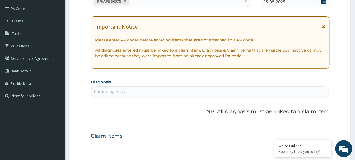
click at [146, 92] on div "Enter diagnosis" at bounding box center [210, 91] width 238 height 9
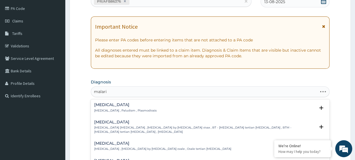
type input "[MEDICAL_DATA]"
click at [100, 105] on h4 "[MEDICAL_DATA]" at bounding box center [125, 105] width 63 height 4
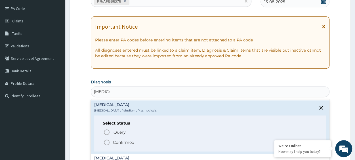
click at [121, 141] on p "Confirmed" at bounding box center [123, 143] width 21 height 6
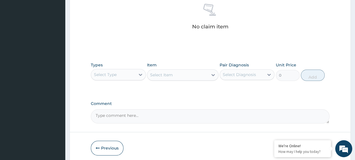
scroll to position [229, 0]
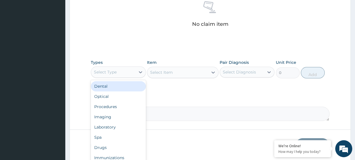
click at [111, 68] on div "Select Type" at bounding box center [113, 72] width 44 height 9
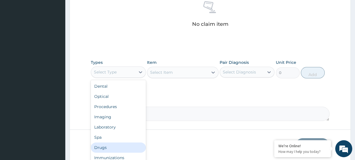
scroll to position [19, 0]
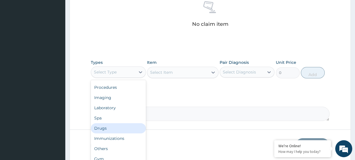
click at [106, 129] on div "Drugs" at bounding box center [118, 128] width 55 height 10
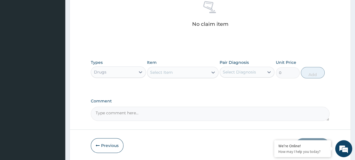
click at [176, 72] on div "Select Item" at bounding box center [177, 72] width 61 height 9
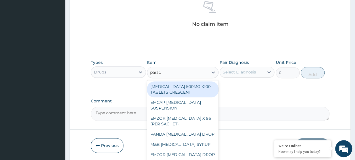
type input "parace"
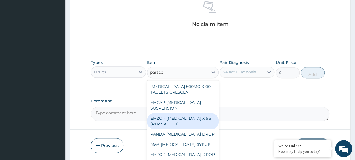
click at [182, 117] on div "EMZOR [MEDICAL_DATA] X 96 (PER SACHET)" at bounding box center [183, 121] width 72 height 16
type input "17.5"
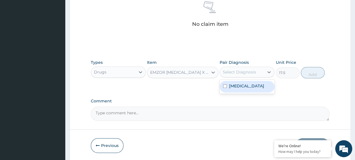
click at [235, 74] on div "Select Diagnosis" at bounding box center [239, 72] width 33 height 6
click at [251, 86] on div "[MEDICAL_DATA]" at bounding box center [247, 87] width 55 height 12
checkbox input "true"
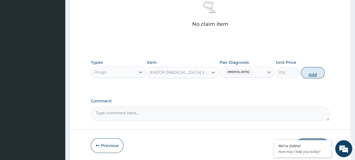
click at [311, 71] on button "Add" at bounding box center [313, 72] width 24 height 11
type input "0"
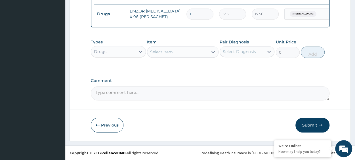
type input "0.00"
type input "3"
type input "52.50"
type input "36"
type input "630.00"
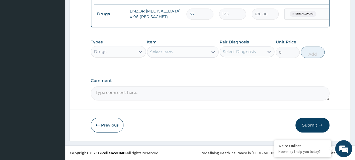
type input "36"
click at [186, 53] on div "Select Item" at bounding box center [177, 51] width 61 height 9
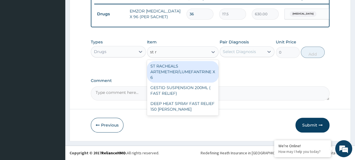
type input "st ra"
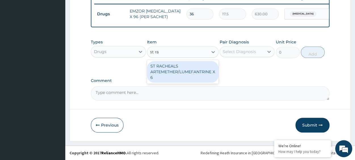
click at [185, 71] on div "ST RACHEALS ARTEMETHER/LUMEFANTRINE X 6" at bounding box center [183, 72] width 72 height 22
type input "303.3333435058594"
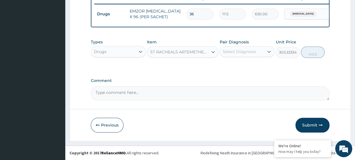
click at [234, 59] on div "Types Drugs Item option ST RACHEALS ARTEMETHER/LUMEFANTRINE X 6, selected. Sele…" at bounding box center [210, 48] width 239 height 24
click at [241, 54] on div "Select Diagnosis" at bounding box center [239, 52] width 33 height 6
click at [256, 66] on div "[MEDICAL_DATA]" at bounding box center [247, 67] width 55 height 12
checkbox input "true"
click at [318, 51] on button "Add" at bounding box center [313, 52] width 24 height 11
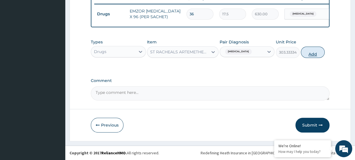
type input "0"
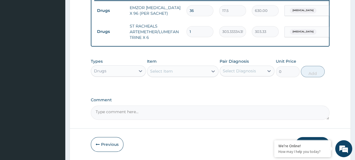
type input "0.00"
type input "6"
type input "1820.00"
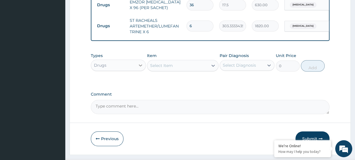
scroll to position [234, 0]
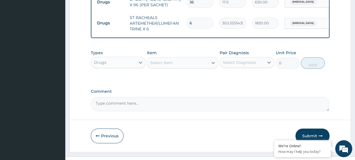
type input "6"
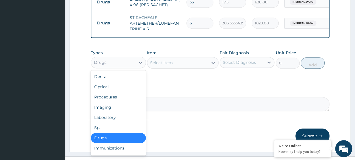
click at [121, 67] on div "Drugs" at bounding box center [113, 62] width 44 height 9
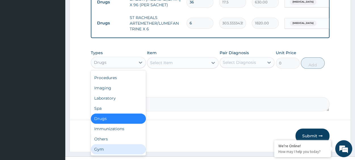
click at [108, 148] on div "Gym" at bounding box center [118, 149] width 55 height 10
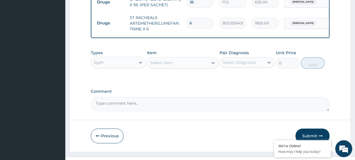
click at [118, 66] on div "Gym" at bounding box center [113, 62] width 44 height 9
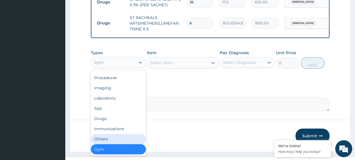
click at [110, 143] on div "Others" at bounding box center [118, 139] width 55 height 10
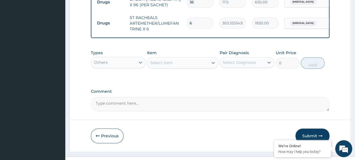
click at [163, 66] on div "Select Item" at bounding box center [161, 63] width 23 height 6
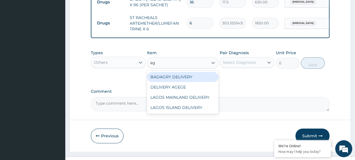
type input "age"
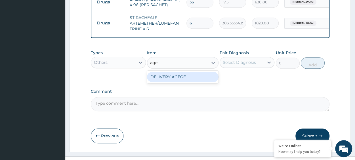
click at [184, 80] on div "DELIVERY AGEGE" at bounding box center [183, 77] width 72 height 10
type input "2500"
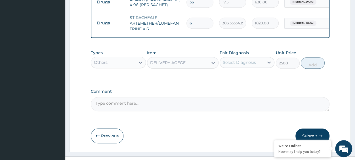
click at [235, 65] on div "Select Diagnosis" at bounding box center [239, 63] width 33 height 6
click at [245, 79] on div "[MEDICAL_DATA]" at bounding box center [247, 77] width 55 height 12
checkbox input "true"
click at [313, 69] on button "Add" at bounding box center [313, 62] width 24 height 11
type input "0"
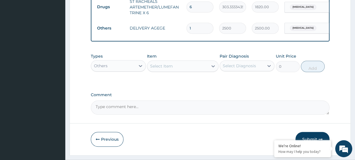
scroll to position [268, 0]
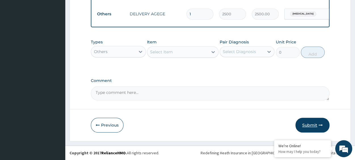
click at [307, 123] on button "Submit" at bounding box center [313, 125] width 34 height 15
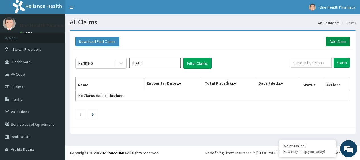
click at [334, 37] on link "Add Claim" at bounding box center [338, 42] width 24 height 10
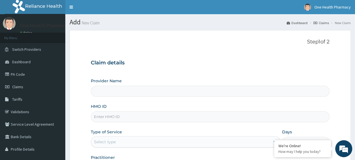
click at [113, 116] on input "HMO ID" at bounding box center [210, 116] width 239 height 11
paste input "SUU/10423/A"
type input "SUU/10423/A"
type input "OneHealth Pharmacy"
type input "SUU/10423/A"
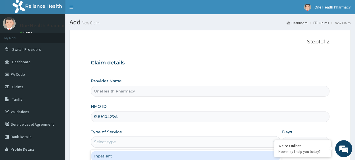
click at [113, 143] on div "Select type" at bounding box center [105, 142] width 22 height 6
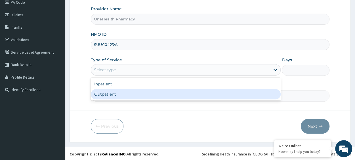
click at [114, 93] on div "Outpatient" at bounding box center [186, 94] width 190 height 10
type input "1"
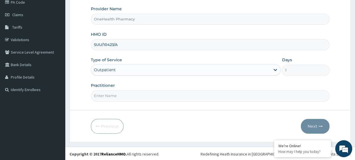
click at [122, 93] on input "Practitioner" at bounding box center [210, 95] width 239 height 11
type input "onehealth"
click at [307, 124] on button "Next" at bounding box center [315, 126] width 29 height 15
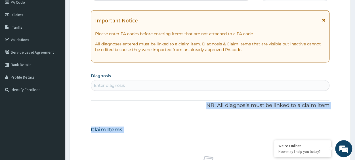
click at [106, 84] on div "PA Code / Prescription Code Enter Code(Secondary Care Only) Encounter Date DD-M…" at bounding box center [210, 129] width 239 height 294
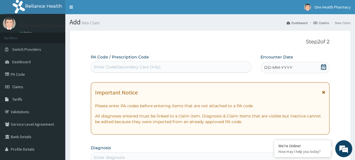
click at [108, 68] on div "Enter Code(Secondary Care Only)" at bounding box center [127, 67] width 67 height 6
paste input "PR/47481894"
type input "PR/47481894"
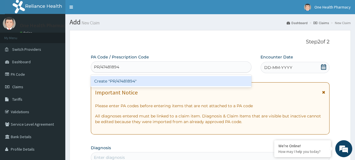
click at [145, 82] on div "Create "PR/47481894"" at bounding box center [171, 81] width 161 height 10
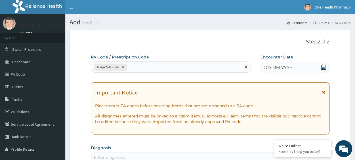
click at [303, 66] on div "DD-MM-YYYY" at bounding box center [295, 67] width 69 height 11
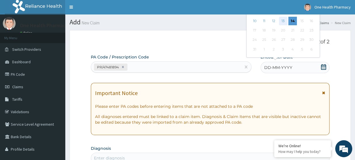
click at [284, 18] on div "13" at bounding box center [283, 21] width 9 height 9
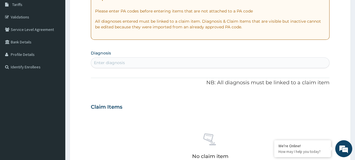
scroll to position [102, 0]
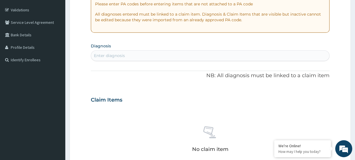
click at [155, 53] on div "Enter diagnosis" at bounding box center [210, 55] width 238 height 9
type input "[MEDICAL_DATA]"
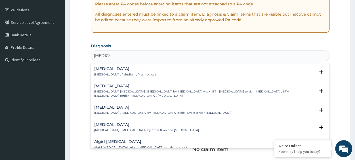
click at [112, 73] on p "[MEDICAL_DATA] , Paludism , Plasmodiosis" at bounding box center [125, 75] width 63 height 4
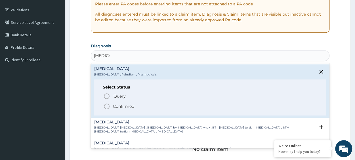
click at [122, 107] on p "Confirmed" at bounding box center [123, 107] width 21 height 6
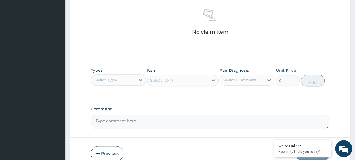
scroll to position [248, 0]
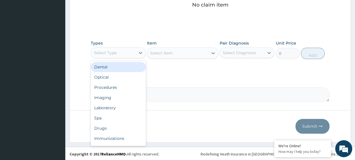
click at [121, 48] on div "Select Type" at bounding box center [113, 52] width 44 height 9
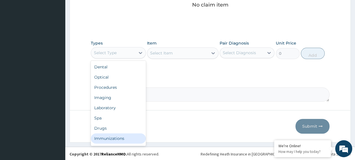
click at [106, 132] on div "Drugs" at bounding box center [118, 128] width 55 height 10
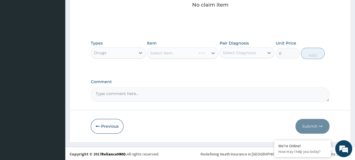
click at [172, 52] on div "Select Item" at bounding box center [183, 52] width 72 height 11
click at [174, 54] on div "Select Item" at bounding box center [177, 53] width 61 height 9
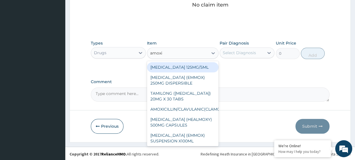
type input "amoxil"
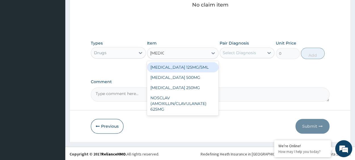
click at [181, 66] on div "AMOXIL 125MG/5ML" at bounding box center [183, 67] width 72 height 10
type input "1960"
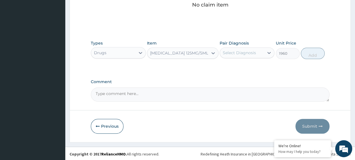
click at [246, 52] on div "Select Diagnosis" at bounding box center [239, 53] width 33 height 6
click at [263, 67] on div "Malaria" at bounding box center [247, 68] width 55 height 12
checkbox input "true"
click at [318, 53] on button "Add" at bounding box center [313, 53] width 24 height 11
type input "0"
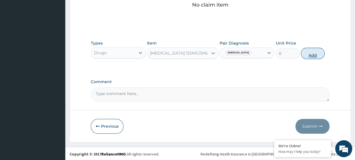
scroll to position [226, 0]
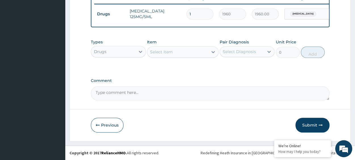
click at [168, 54] on div "Select Item" at bounding box center [161, 52] width 23 height 6
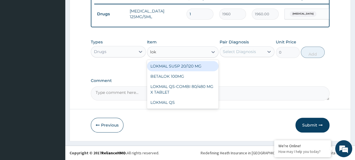
type input "lokm"
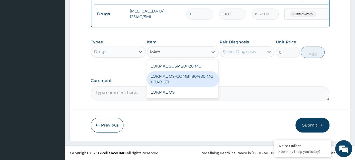
click at [190, 75] on div "LOKMAL QS-COMBI 80/480 MG X TABLET" at bounding box center [183, 79] width 72 height 16
type input "245"
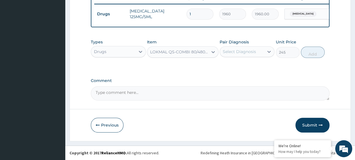
click at [244, 54] on div "Select Diagnosis" at bounding box center [239, 52] width 33 height 6
click at [248, 65] on div "Malaria" at bounding box center [247, 67] width 55 height 12
checkbox input "true"
click at [312, 55] on button "Add" at bounding box center [313, 52] width 24 height 11
type input "0"
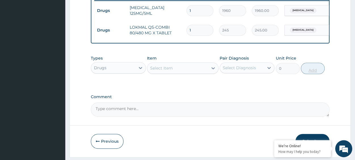
type input "0.00"
type input "6"
type input "1470.00"
type input "6"
click at [103, 70] on div "Drugs" at bounding box center [100, 68] width 13 height 6
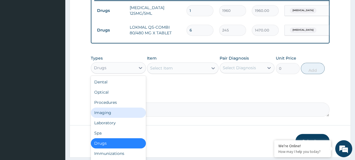
scroll to position [19, 0]
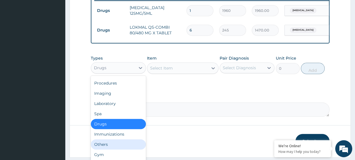
click at [106, 147] on div "Others" at bounding box center [118, 144] width 55 height 10
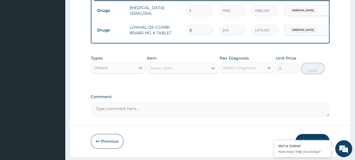
click at [164, 73] on div "Select Item" at bounding box center [177, 68] width 61 height 9
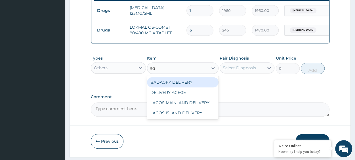
type input "age"
click at [180, 87] on div "DELIVERY AGEGE" at bounding box center [183, 82] width 72 height 10
type input "2500"
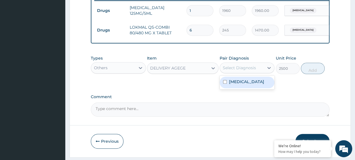
click at [242, 71] on div "Select Diagnosis" at bounding box center [239, 68] width 33 height 6
click at [251, 86] on div "[MEDICAL_DATA]" at bounding box center [247, 83] width 55 height 12
checkbox input "true"
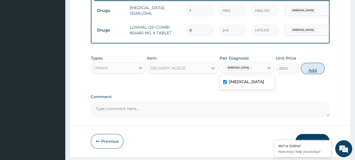
click at [316, 72] on button "Add" at bounding box center [313, 68] width 24 height 11
type input "0"
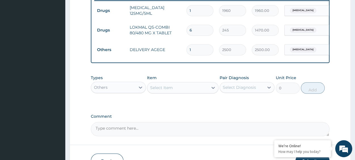
scroll to position [265, 0]
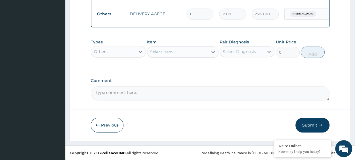
click at [317, 127] on button "Submit" at bounding box center [313, 125] width 34 height 15
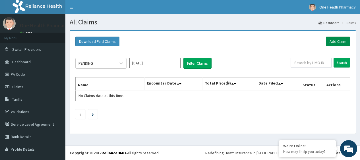
click at [329, 42] on link "Add Claim" at bounding box center [338, 42] width 24 height 10
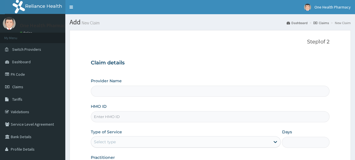
click at [114, 119] on input "HMO ID" at bounding box center [210, 116] width 239 height 11
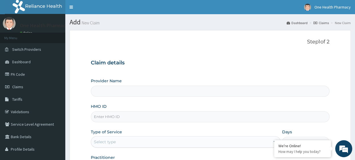
paste input "FAH/10004/A"
type input "FAH/10004/A"
type input "OneHealth Pharmacy"
type input "FAH/10004/A"
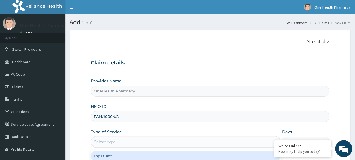
click at [117, 136] on div "Select type" at bounding box center [186, 141] width 190 height 11
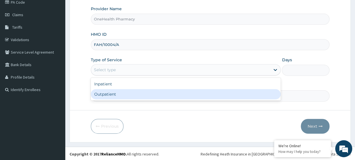
click at [116, 95] on div "Outpatient" at bounding box center [186, 94] width 190 height 10
type input "1"
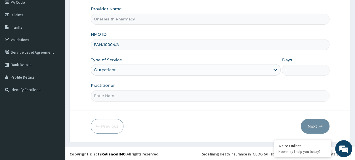
click at [120, 95] on input "Practitioner" at bounding box center [210, 95] width 239 height 11
type input "onehealth"
click at [309, 122] on button "Next" at bounding box center [315, 126] width 29 height 15
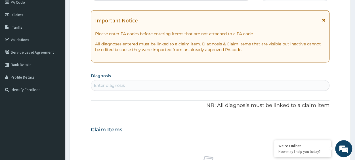
scroll to position [0, 0]
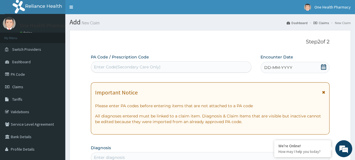
click at [132, 72] on div "Enter Code(Secondary Care Only)" at bounding box center [171, 66] width 161 height 11
paste input "PR/F4B1CA5E"
type input "PR/F4B1CA5E"
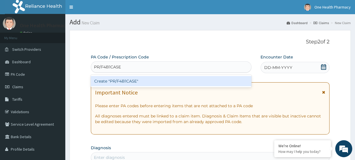
click at [158, 82] on div "Create "PR/F4B1CA5E"" at bounding box center [171, 81] width 161 height 10
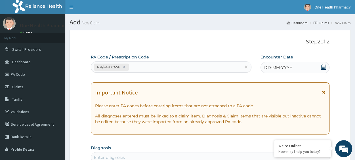
click at [292, 68] on div "DD-MM-YYYY" at bounding box center [295, 67] width 69 height 11
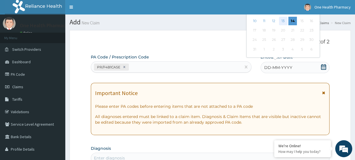
click at [280, 18] on div "13" at bounding box center [283, 21] width 9 height 9
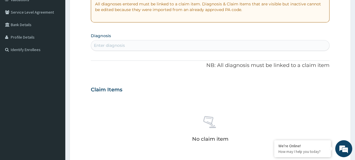
scroll to position [123, 0]
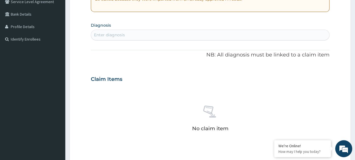
click at [138, 33] on div "Enter diagnosis" at bounding box center [210, 34] width 238 height 9
click at [138, 33] on div "Enter diagnosis m" at bounding box center [210, 34] width 238 height 9
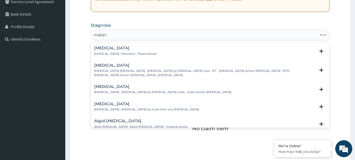
type input "malaria"
click at [114, 53] on p "Malaria , Paludism , Plasmodiosis" at bounding box center [125, 54] width 63 height 4
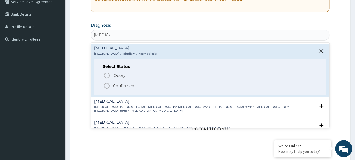
click at [123, 86] on p "Confirmed" at bounding box center [123, 86] width 21 height 6
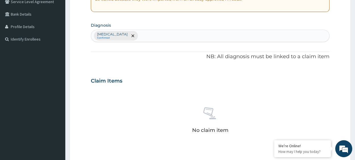
scroll to position [248, 0]
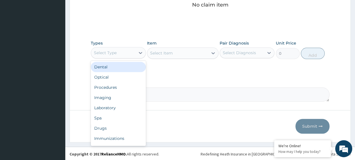
click at [117, 55] on div "Select Type" at bounding box center [113, 52] width 44 height 9
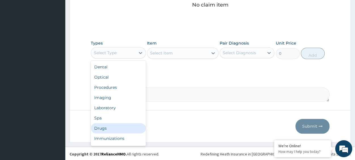
click at [106, 130] on div "Drugs" at bounding box center [118, 128] width 55 height 10
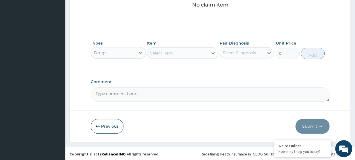
click at [165, 51] on div "Select Item" at bounding box center [161, 53] width 23 height 6
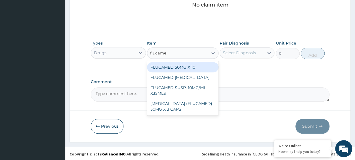
type input "flucamed"
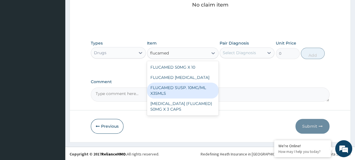
click at [194, 89] on div "FLUCAMED SUSP. 10MG/ML X35MLS" at bounding box center [183, 91] width 72 height 16
type input "3080"
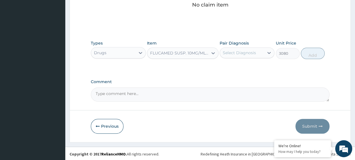
click at [239, 48] on div "Select Diagnosis" at bounding box center [242, 52] width 44 height 9
click at [247, 64] on div "Malaria" at bounding box center [247, 68] width 55 height 12
checkbox input "true"
click at [306, 51] on button "Add" at bounding box center [313, 53] width 24 height 11
type input "0"
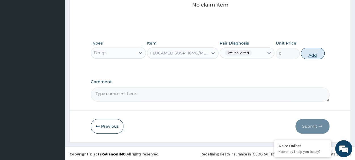
scroll to position [226, 0]
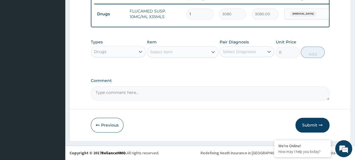
click at [184, 47] on div "Select Item" at bounding box center [183, 51] width 72 height 11
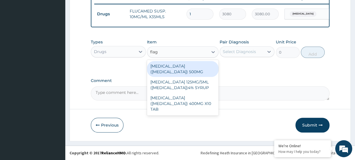
type input "flagy"
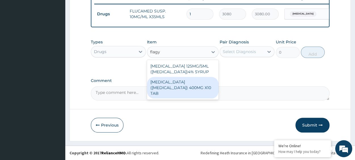
click at [199, 79] on div "METRONIDAZOLE (FLAGYL) 400MG X10 TAB" at bounding box center [183, 88] width 72 height 22
type input "42"
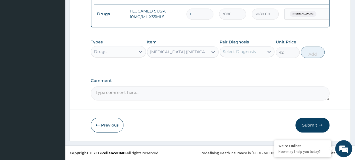
click at [235, 52] on div "Select Diagnosis" at bounding box center [239, 52] width 33 height 6
click at [255, 62] on div "Malaria" at bounding box center [247, 67] width 55 height 12
checkbox input "true"
click at [313, 55] on button "Add" at bounding box center [313, 52] width 24 height 11
type input "0"
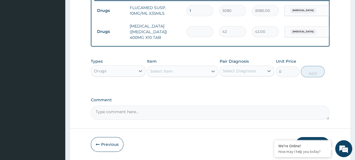
type input "0.00"
type input "2"
type input "84.00"
type input "20"
type input "840.00"
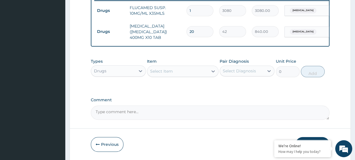
type input "20"
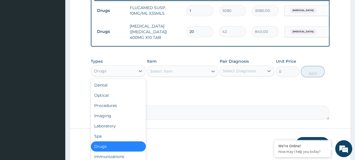
click at [103, 73] on div "Drugs" at bounding box center [100, 71] width 13 height 6
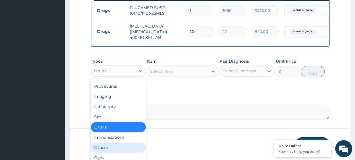
click at [107, 149] on div "Others" at bounding box center [118, 148] width 55 height 10
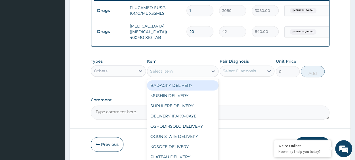
click at [168, 74] on div "Select Item" at bounding box center [161, 71] width 23 height 6
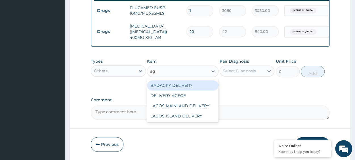
type input "age"
click at [189, 87] on div "DELIVERY AGEGE" at bounding box center [183, 85] width 72 height 10
type input "2500"
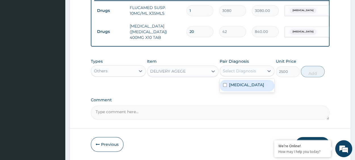
click at [234, 72] on div "Select Diagnosis" at bounding box center [239, 71] width 33 height 6
click at [249, 83] on div "Malaria" at bounding box center [247, 86] width 55 height 12
checkbox input "true"
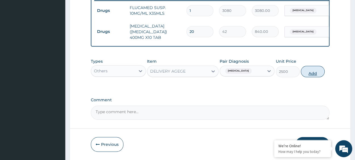
click at [321, 72] on button "Add" at bounding box center [313, 71] width 24 height 11
type input "0"
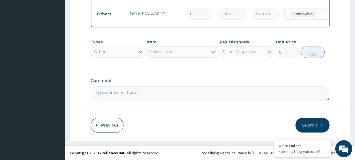
click at [308, 124] on button "Submit" at bounding box center [313, 125] width 34 height 15
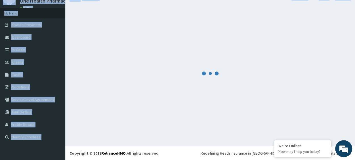
scroll to position [0, 0]
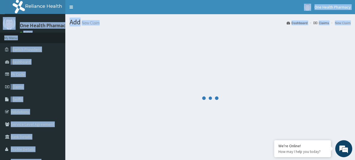
drag, startPoint x: 171, startPoint y: 12, endPoint x: 44, endPoint y: -16, distance: 130.6
click at [44, 0] on html "R EL Toggle navigation One Health Pharmacy One Health Pharmacy - tosin@onehealt…" at bounding box center [177, 92] width 355 height 185
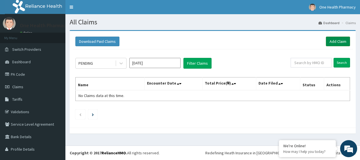
click at [334, 41] on link "Add Claim" at bounding box center [338, 42] width 24 height 10
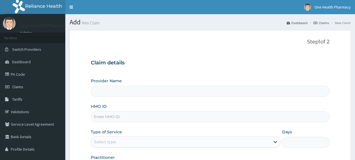
click at [101, 122] on input "HMO ID" at bounding box center [210, 116] width 239 height 11
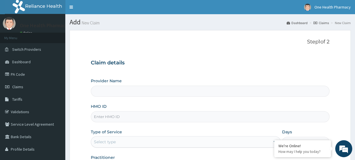
paste input "PMD/10006/A"
type input "PMD/10006/A"
type input "OneHealth Pharmacy"
type input "PMD/10006/A"
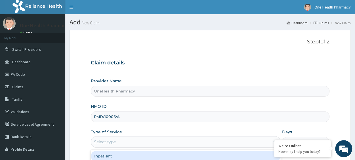
click at [110, 147] on div "Select type" at bounding box center [186, 141] width 190 height 11
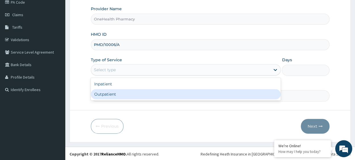
click at [117, 98] on div "Outpatient" at bounding box center [186, 94] width 190 height 10
type input "1"
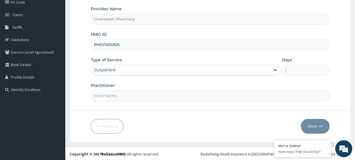
click at [130, 93] on input "Practitioner" at bounding box center [210, 95] width 239 height 11
type input "onehealth"
click at [308, 117] on form "Step 1 of 2 Claim details Provider Name OneHealth Pharmacy HMO ID PMD/10006/A T…" at bounding box center [211, 50] width 282 height 184
click at [318, 128] on button "Next" at bounding box center [315, 126] width 29 height 15
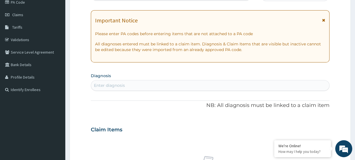
scroll to position [0, 0]
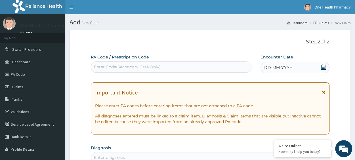
click at [127, 63] on div "Enter Code(Secondary Care Only)" at bounding box center [171, 67] width 160 height 9
paste input "PR/8239A14D"
type input "PR/8239A14D"
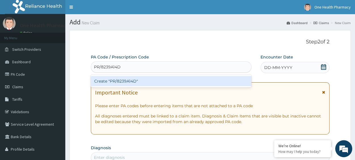
click at [147, 79] on div "Create "PR/8239A14D"" at bounding box center [171, 81] width 161 height 10
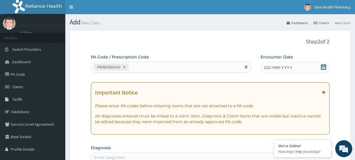
click at [276, 67] on span "DD-MM-YYYY" at bounding box center [278, 68] width 28 height 6
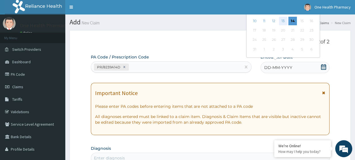
click at [284, 21] on div "13" at bounding box center [283, 21] width 9 height 9
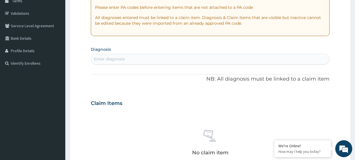
scroll to position [105, 0]
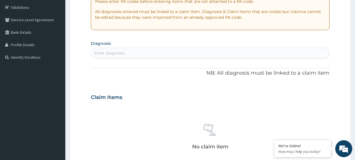
click at [156, 50] on div "Enter diagnosis" at bounding box center [210, 53] width 238 height 9
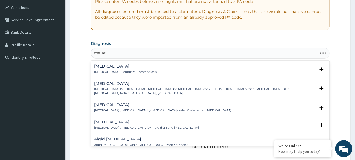
type input "malaria"
click at [103, 68] on h4 "Malaria" at bounding box center [125, 66] width 63 height 4
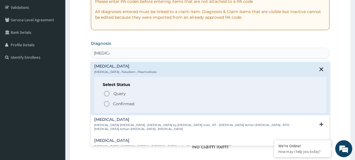
click at [116, 102] on p "Confirmed" at bounding box center [123, 104] width 21 height 6
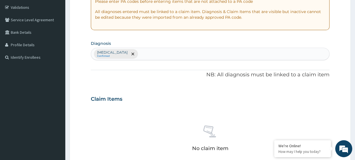
scroll to position [248, 0]
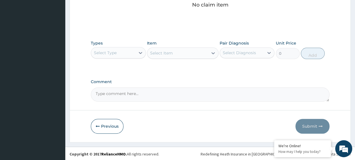
click at [116, 45] on div "Types Select Type" at bounding box center [118, 49] width 55 height 19
click at [113, 55] on div "Select Type" at bounding box center [105, 53] width 23 height 6
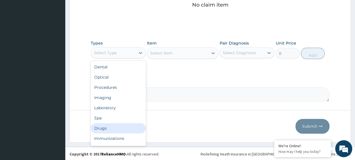
click at [107, 126] on div "Drugs" at bounding box center [118, 128] width 55 height 10
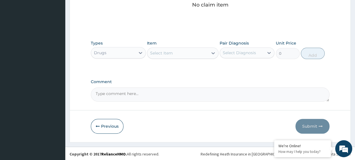
click at [174, 49] on div "Select Item" at bounding box center [177, 53] width 61 height 9
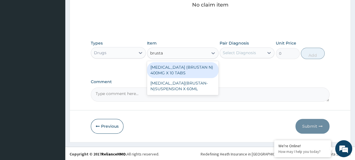
type input "brustan"
click at [198, 72] on div "IBUPROFEN (BRUSTAN N) 400MG X 10 TABS" at bounding box center [183, 70] width 72 height 16
type input "63"
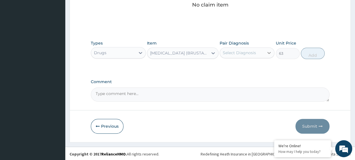
click at [265, 49] on div at bounding box center [269, 53] width 10 height 10
click at [262, 65] on div "Malaria" at bounding box center [247, 68] width 55 height 12
checkbox input "true"
click at [311, 53] on button "Add" at bounding box center [313, 53] width 24 height 11
type input "0"
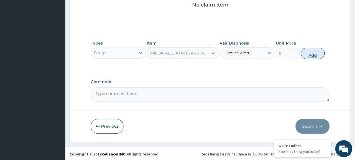
scroll to position [226, 0]
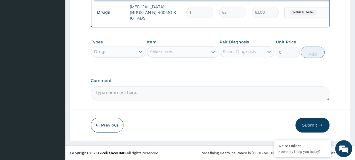
type input "10"
type input "630.00"
type input "10"
click at [192, 54] on div "Select Item" at bounding box center [177, 51] width 61 height 9
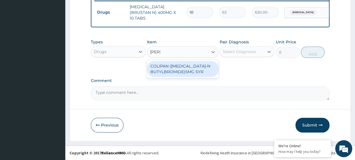
type input "colipa"
click at [197, 65] on div "COLIPAN (HYOSCINE-N BUTYLBROMIDE)5MG SYR" at bounding box center [183, 69] width 72 height 16
type input "1260"
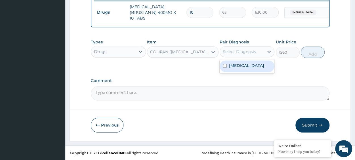
click at [254, 55] on div "Select Diagnosis" at bounding box center [242, 51] width 44 height 9
click at [259, 65] on div "Malaria" at bounding box center [247, 67] width 55 height 12
checkbox input "true"
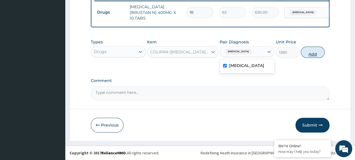
click at [309, 50] on button "Add" at bounding box center [313, 52] width 24 height 11
type input "0"
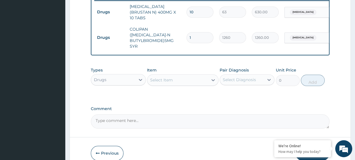
click at [184, 76] on div "Select Item" at bounding box center [177, 80] width 61 height 9
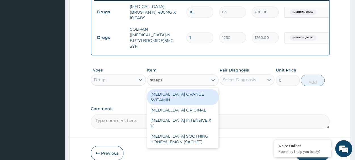
type input "strepsil"
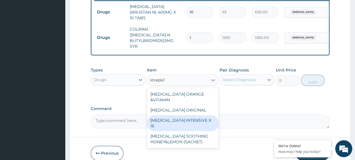
click at [194, 115] on div "STREPSILS INTENSIVE X 16" at bounding box center [183, 123] width 72 height 16
type input "284.375"
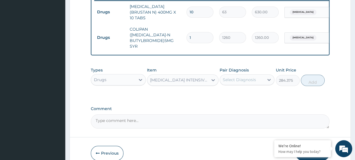
click at [244, 78] on div "Select Diagnosis" at bounding box center [242, 79] width 44 height 9
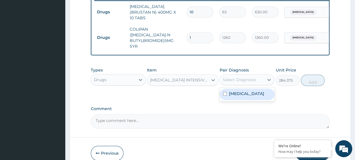
click at [253, 89] on div "Malaria" at bounding box center [247, 95] width 55 height 12
checkbox input "true"
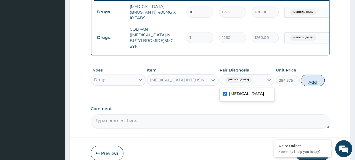
click at [307, 80] on button "Add" at bounding box center [313, 80] width 24 height 11
type input "0"
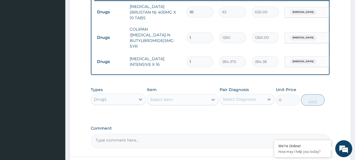
type input "0.00"
type input "2"
type input "568.75"
type input "20"
type input "5687.50"
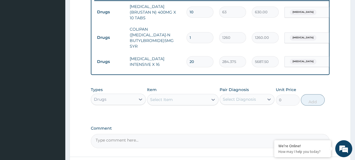
type input "20"
click at [182, 95] on div "Select Item" at bounding box center [177, 99] width 61 height 9
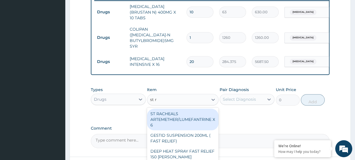
type input "st ra"
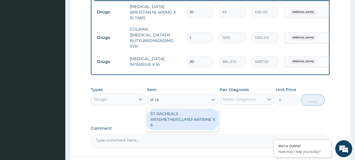
click at [176, 121] on div "ST RACHEALS ARTEMETHER/LUMEFANTRINE X 6" at bounding box center [183, 120] width 72 height 22
type input "303.3333435058594"
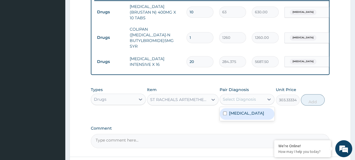
click at [245, 99] on div "Select Diagnosis" at bounding box center [242, 99] width 44 height 9
click at [257, 111] on div "Malaria" at bounding box center [247, 114] width 55 height 12
checkbox input "true"
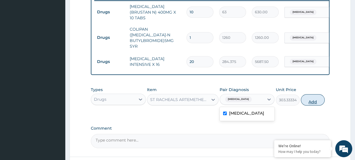
click at [316, 97] on button "Add" at bounding box center [313, 99] width 24 height 11
type input "0"
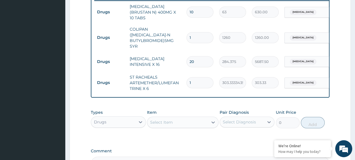
type input "16"
type input "4853.33"
type input "1"
type input "303.33"
type input "0.00"
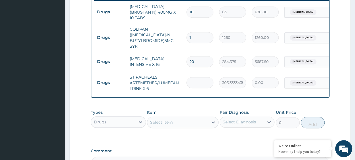
type input "6"
type input "1820.00"
type input "6"
click at [177, 122] on div "Select Item" at bounding box center [183, 122] width 72 height 11
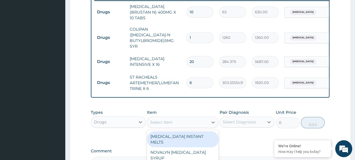
scroll to position [291, 0]
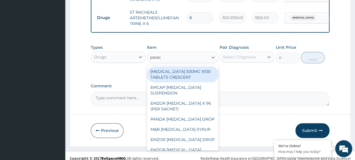
type input "parace"
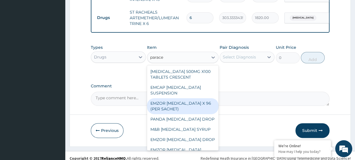
click at [178, 102] on div "EMZOR PARACETAMOL X 96 (PER SACHET)" at bounding box center [183, 106] width 72 height 16
type input "17.5"
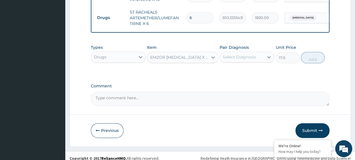
click at [238, 57] on div "Select Diagnosis" at bounding box center [247, 57] width 55 height 11
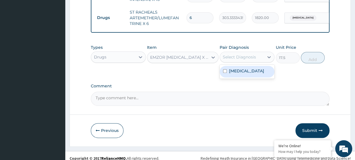
click at [256, 67] on div "Malaria" at bounding box center [247, 72] width 55 height 12
checkbox input "true"
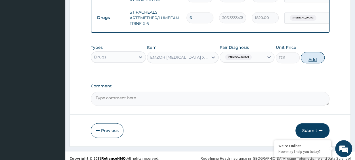
click at [313, 54] on button "Add" at bounding box center [313, 57] width 24 height 11
type input "0"
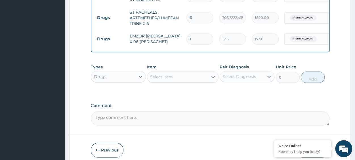
click at [259, 65] on div "Pair Diagnosis Select Diagnosis" at bounding box center [247, 73] width 55 height 19
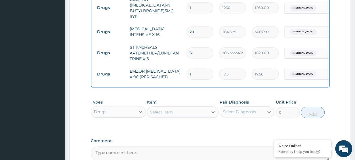
scroll to position [255, 0]
drag, startPoint x: 194, startPoint y: 65, endPoint x: 184, endPoint y: 68, distance: 10.4
click at [184, 68] on td "1" at bounding box center [200, 74] width 33 height 17
type input "3"
type input "52.50"
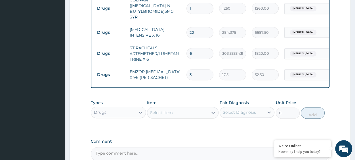
type input "36"
type input "630.00"
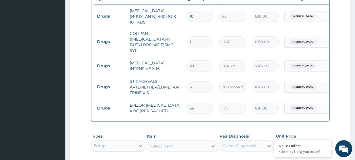
type input "35"
type input "612.50"
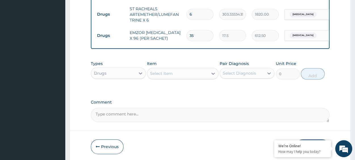
scroll to position [295, 0]
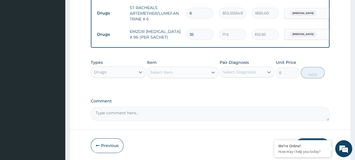
type input "35"
click at [186, 70] on div "Select Item" at bounding box center [177, 72] width 61 height 9
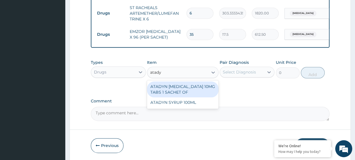
type input "atadyn"
click at [191, 82] on div "ATADYN LORATADINE 10MG TABS 1 SACHET OF" at bounding box center [183, 90] width 72 height 16
type input "350"
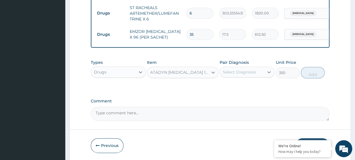
click at [244, 69] on div "Select Diagnosis" at bounding box center [239, 72] width 33 height 6
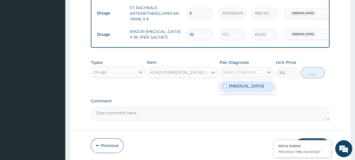
click at [249, 82] on div "Malaria" at bounding box center [247, 87] width 55 height 12
checkbox input "true"
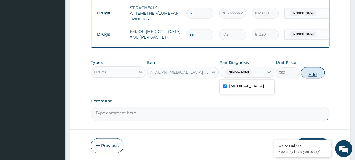
click at [314, 67] on button "Add" at bounding box center [313, 72] width 24 height 11
type input "0"
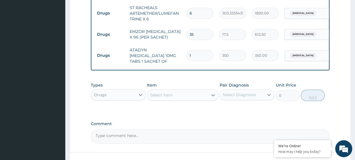
type input "0.00"
type input "2"
type input "700.00"
type input "2"
click at [121, 93] on div "Types Drugs" at bounding box center [118, 91] width 55 height 19
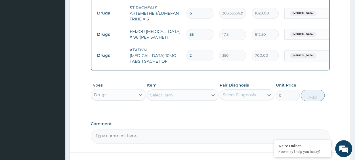
click at [113, 90] on div "Drugs" at bounding box center [113, 94] width 44 height 9
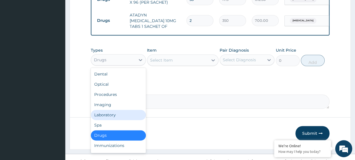
scroll to position [19, 0]
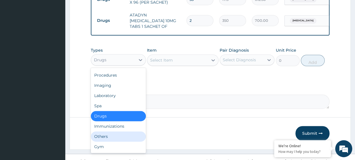
click at [107, 132] on div "Others" at bounding box center [118, 137] width 55 height 10
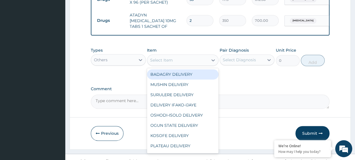
click at [168, 57] on div "Select Item" at bounding box center [161, 60] width 23 height 6
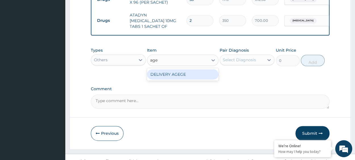
type input "age"
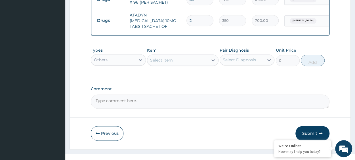
click at [190, 61] on div "Types Others Item Select Item Pair Diagnosis Select Diagnosis Unit Price 0 Add" at bounding box center [210, 57] width 239 height 24
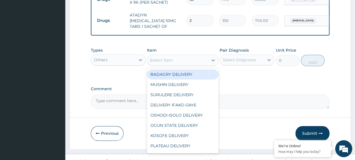
click at [180, 56] on div "Select Item a" at bounding box center [177, 60] width 61 height 9
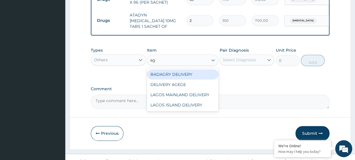
type input "age"
click at [188, 69] on div "DELIVERY AGEGE" at bounding box center [183, 74] width 72 height 10
type input "2500"
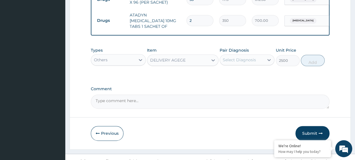
click at [263, 55] on div "Select Diagnosis" at bounding box center [242, 59] width 44 height 9
click at [259, 69] on div "Malaria" at bounding box center [247, 75] width 55 height 12
checkbox input "true"
click at [315, 55] on button "Add" at bounding box center [313, 60] width 24 height 11
type input "0"
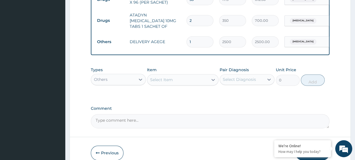
scroll to position [350, 0]
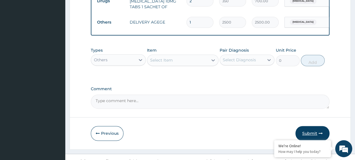
click at [312, 129] on button "Submit" at bounding box center [313, 133] width 34 height 15
